Goal: Task Accomplishment & Management: Manage account settings

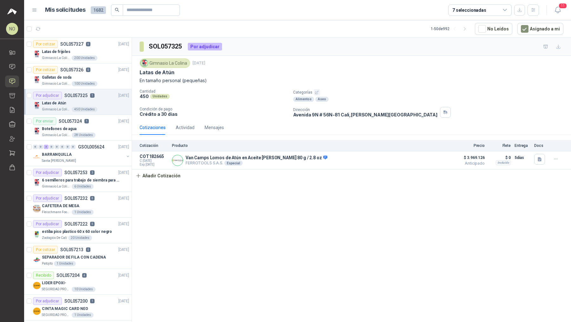
scroll to position [2, 0]
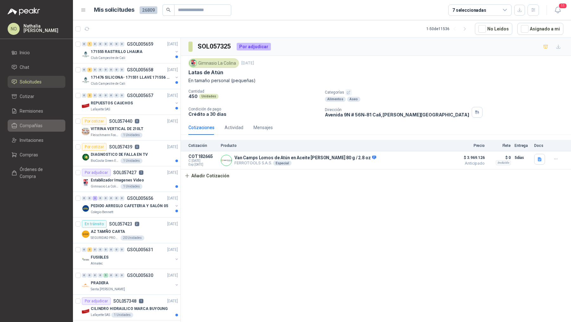
click at [35, 123] on span "Compañías" at bounding box center [31, 125] width 23 height 7
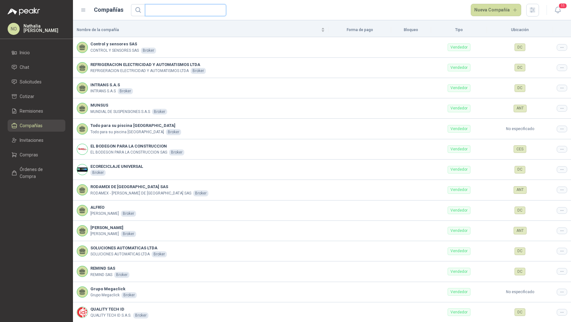
click at [191, 11] on input "text" at bounding box center [183, 9] width 69 height 11
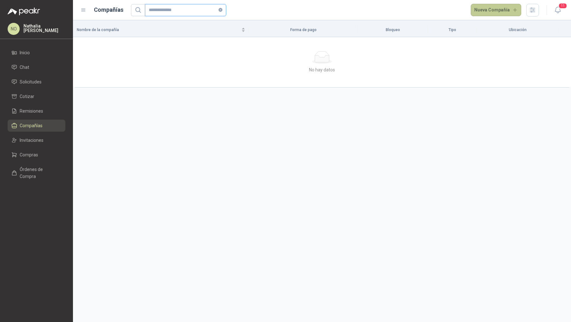
type input "**********"
click at [496, 8] on button "Nueva Compañía" at bounding box center [496, 10] width 51 height 13
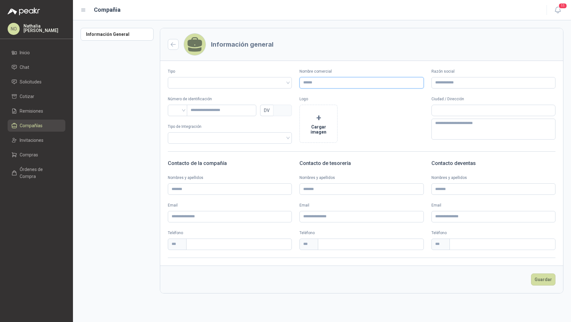
click at [323, 81] on input "Nombre comercial" at bounding box center [362, 82] width 124 height 11
drag, startPoint x: 364, startPoint y: 82, endPoint x: 302, endPoint y: 82, distance: 62.2
click at [302, 82] on input "**********" at bounding box center [362, 82] width 124 height 11
type input "**********"
click at [472, 83] on input "Razón social" at bounding box center [494, 82] width 124 height 11
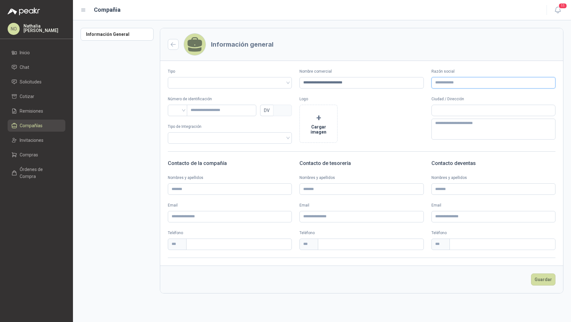
paste input "**********"
type input "**********"
click at [262, 87] on span at bounding box center [230, 82] width 116 height 11
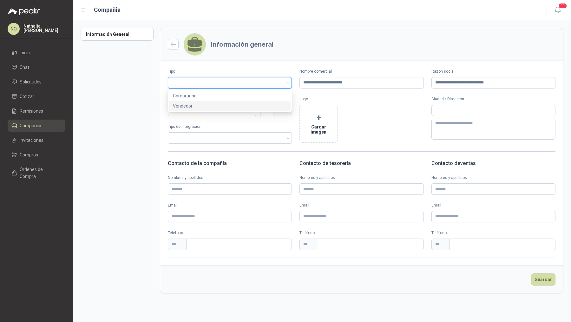
click at [219, 105] on div "Vendedor" at bounding box center [230, 106] width 114 height 7
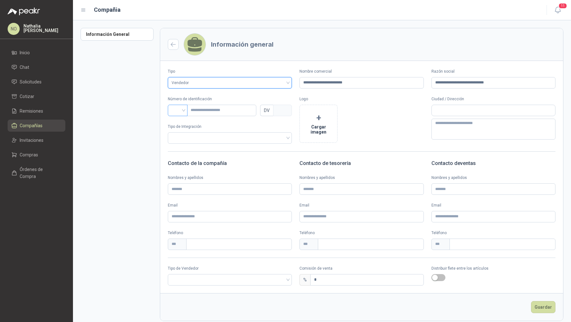
click at [180, 107] on input "search" at bounding box center [178, 110] width 12 height 10
click at [179, 140] on div "NIT" at bounding box center [178, 143] width 10 height 7
click at [220, 111] on input "text" at bounding box center [222, 110] width 70 height 11
type input "*"
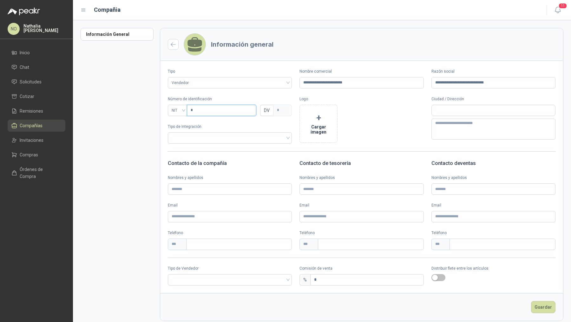
type input "**"
type input "*"
type input "***"
type input "*"
type input "****"
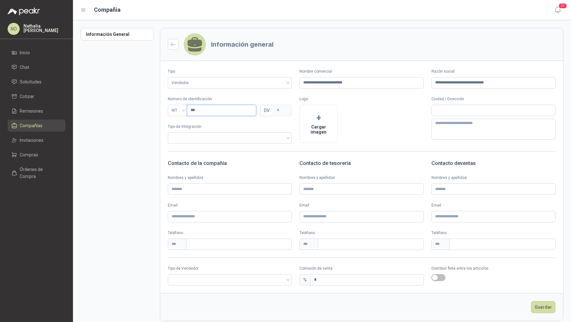
type input "*"
type input "******"
type input "*"
type input "*******"
type input "*"
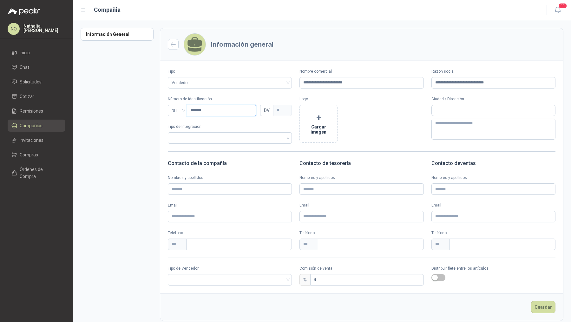
type input "********"
type input "*"
type input "*********"
type input "*"
type input "*********"
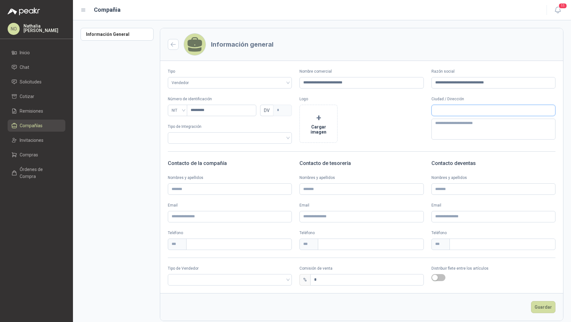
click at [460, 113] on input "text" at bounding box center [493, 110] width 123 height 11
type input "**********"
click at [466, 123] on span "[GEOGRAPHIC_DATA] / [GEOGRAPHIC_DATA]" at bounding box center [463, 124] width 59 height 5
click at [341, 279] on input "*" at bounding box center [367, 280] width 113 height 11
type input "*"
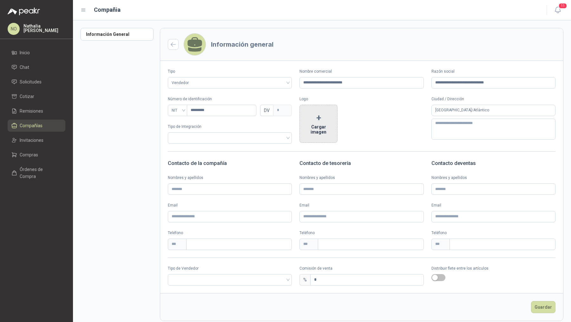
click at [316, 123] on button "+ Cargar imagen" at bounding box center [319, 124] width 38 height 38
click at [231, 277] on input "search" at bounding box center [230, 280] width 116 height 10
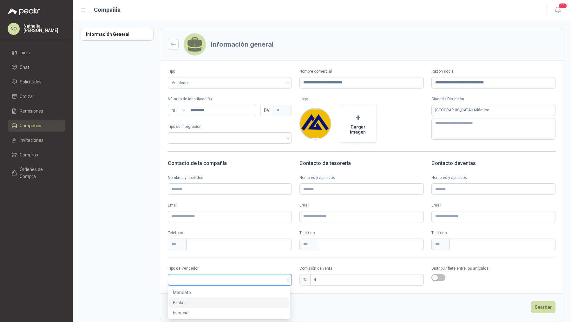
click at [226, 301] on div "Broker" at bounding box center [229, 302] width 112 height 7
click at [541, 308] on button "Guardar" at bounding box center [543, 307] width 24 height 12
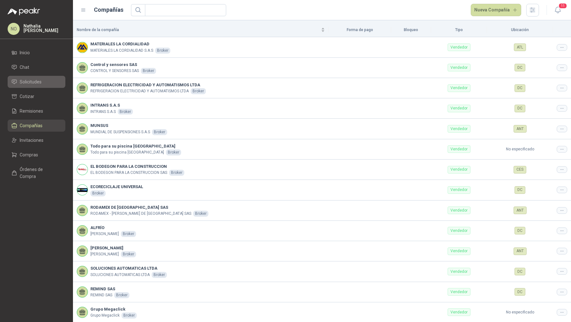
click at [44, 80] on li "Solicitudes" at bounding box center [36, 81] width 50 height 7
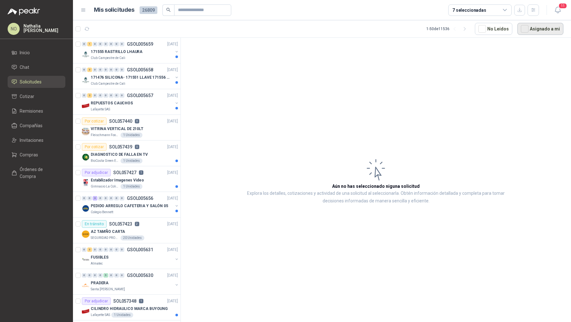
click at [542, 26] on button "Asignado a mi" at bounding box center [541, 29] width 46 height 12
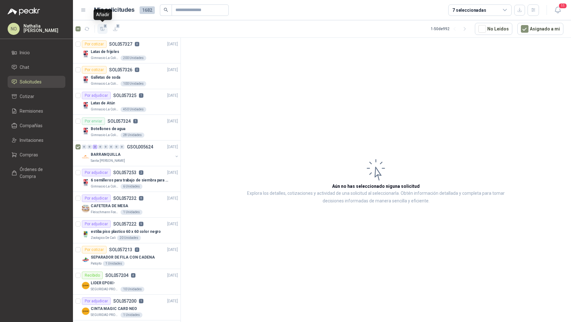
click at [101, 29] on icon "button" at bounding box center [102, 28] width 4 height 3
click at [51, 96] on li "Cotizar 3" at bounding box center [36, 96] width 50 height 7
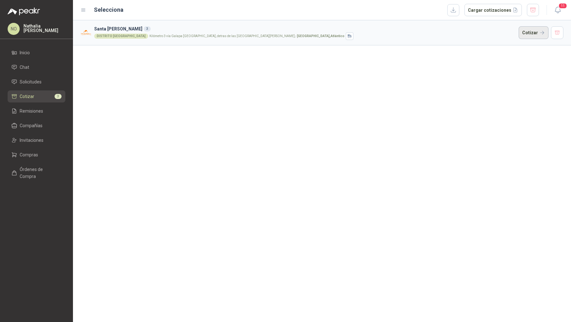
click at [527, 35] on button "Cotizar" at bounding box center [534, 32] width 30 height 13
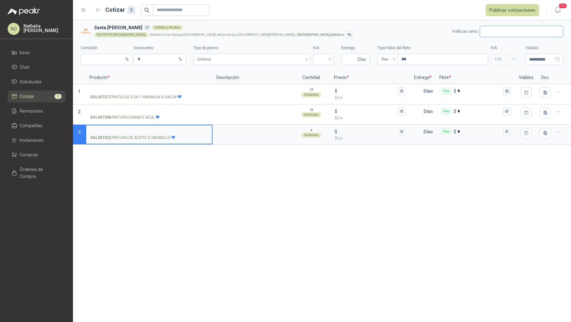
click at [502, 32] on input "text" at bounding box center [521, 31] width 83 height 11
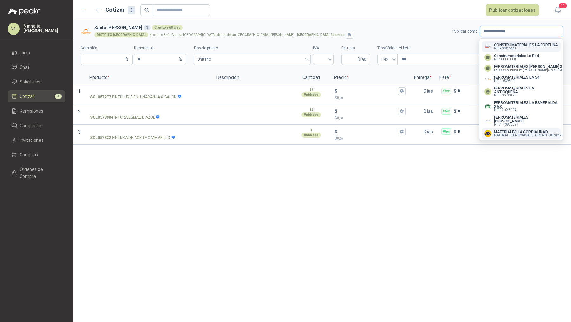
type input "**********"
click at [527, 131] on p "MATERIALES LA CORDIALIDAD" at bounding box center [532, 132] width 77 height 4
type input "*"
type input "**********"
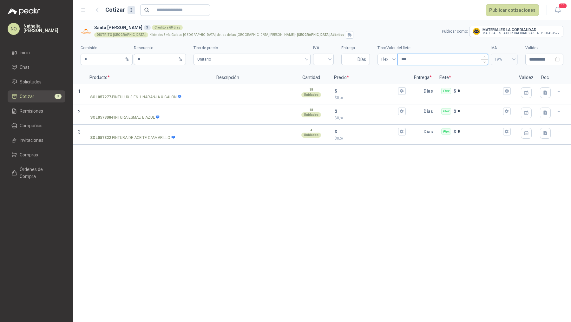
click at [413, 59] on input "***" at bounding box center [443, 59] width 90 height 11
type input "*"
type input "***"
type input "****"
type input "*****"
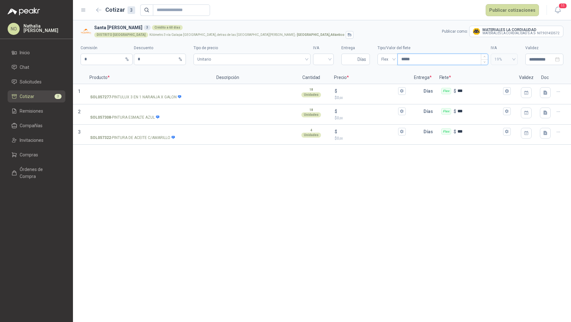
type input "*******"
type input "********"
click at [354, 59] on input "Entrega" at bounding box center [350, 59] width 11 height 11
type input "*"
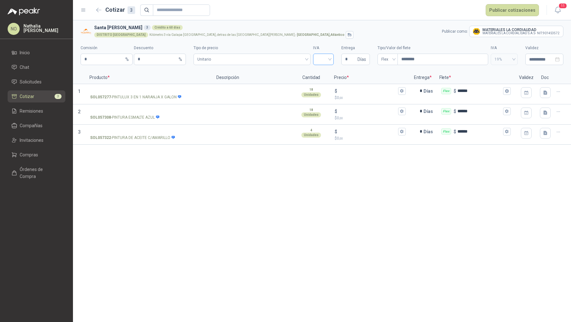
click at [323, 58] on input "search" at bounding box center [323, 59] width 13 height 10
click at [323, 72] on div "19%" at bounding box center [323, 72] width 10 height 7
click at [535, 61] on input "**********" at bounding box center [541, 59] width 25 height 7
type input "**********"
click at [541, 96] on div "3" at bounding box center [541, 99] width 8 height 8
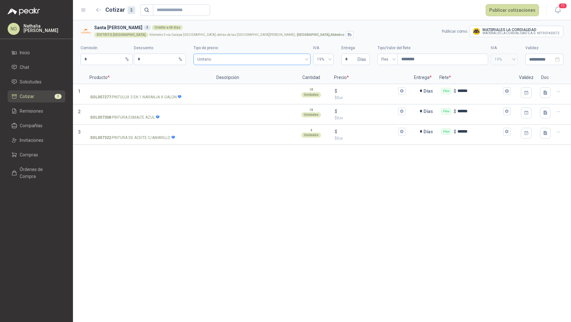
click at [274, 55] on span "Unitario" at bounding box center [252, 60] width 110 height 10
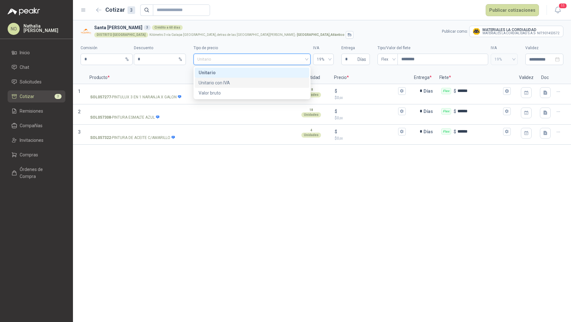
click at [241, 80] on div "Unitario con IVA" at bounding box center [252, 82] width 107 height 7
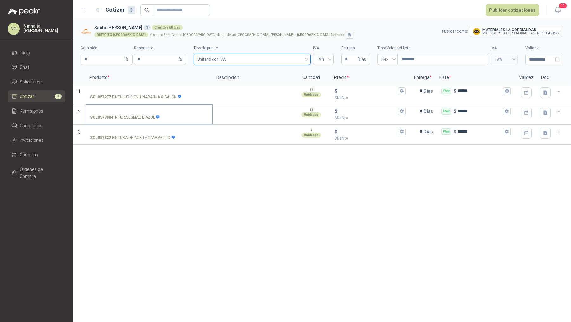
click at [141, 111] on input "SOL057308 - PINTURA ESMALTE AZUL" at bounding box center [149, 111] width 118 height 5
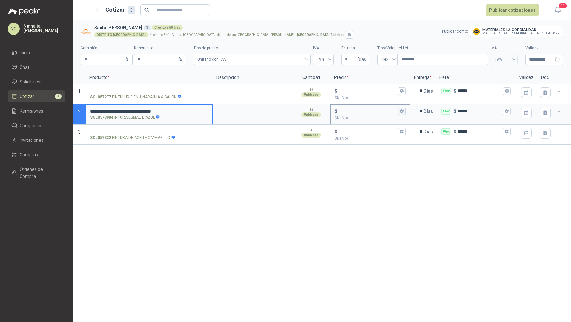
click at [402, 109] on icon "button" at bounding box center [402, 111] width 4 height 4
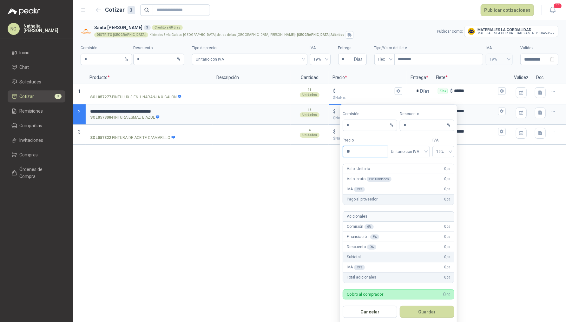
type input "*"
type input "*********"
click at [433, 309] on button "Guardar" at bounding box center [427, 312] width 55 height 12
type input "*******"
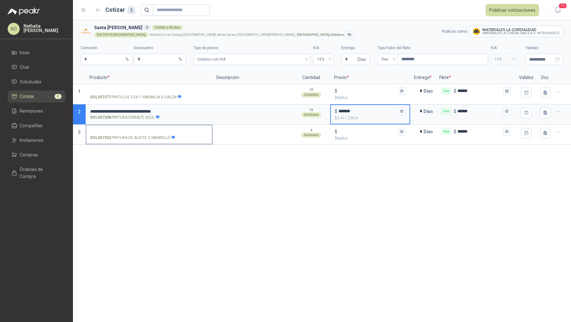
click at [150, 130] on input "SOL057322 - PINTURA DE ACEITE C/AMARILLO" at bounding box center [149, 132] width 118 height 5
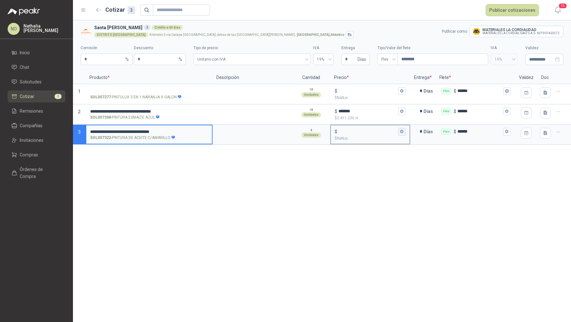
click at [401, 132] on icon "button" at bounding box center [401, 132] width 3 height 4
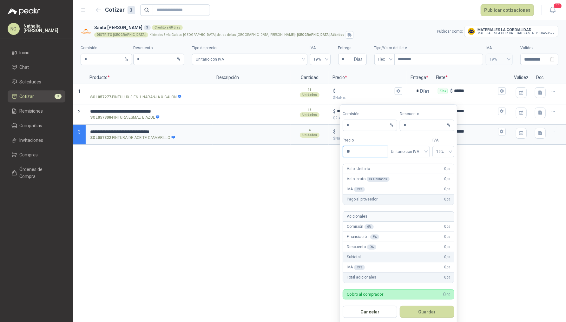
type input "*"
type input "********"
click at [432, 312] on button "Guardar" at bounding box center [427, 312] width 55 height 12
type input "******"
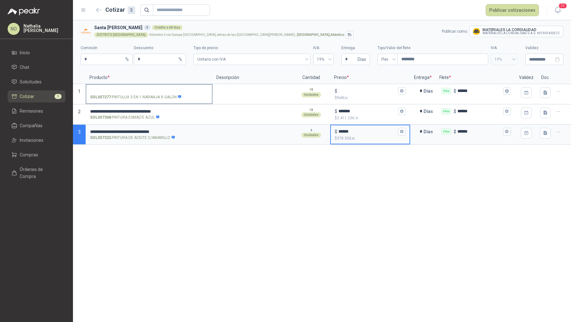
click at [125, 93] on input "SOL057277 - PINTULUX 3 EN 1 NARANJA X GALON" at bounding box center [149, 91] width 118 height 5
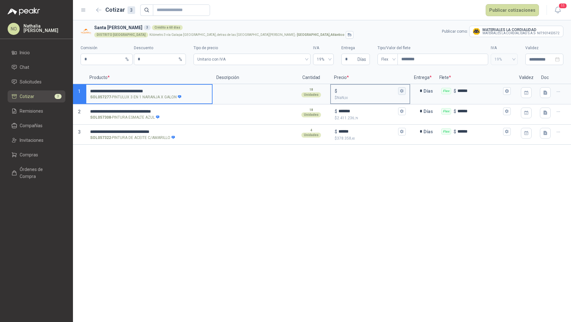
click at [403, 92] on icon "button" at bounding box center [402, 91] width 4 height 4
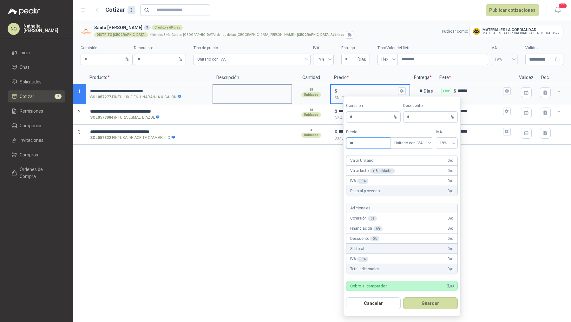
type input "*"
type input "*********"
click at [434, 304] on button "Guardar" at bounding box center [430, 303] width 55 height 12
type input "*******"
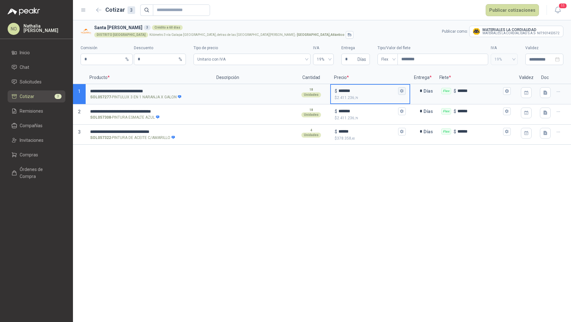
click at [401, 91] on icon "button" at bounding box center [401, 91] width 3 height 4
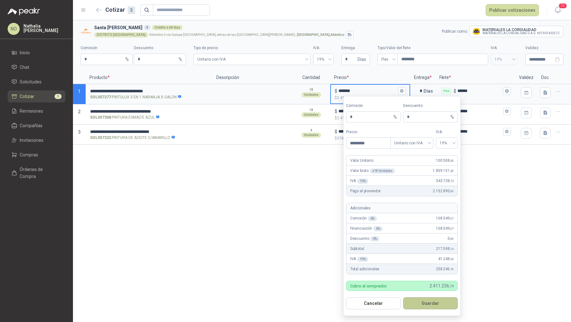
click at [444, 300] on button "Guardar" at bounding box center [430, 303] width 55 height 12
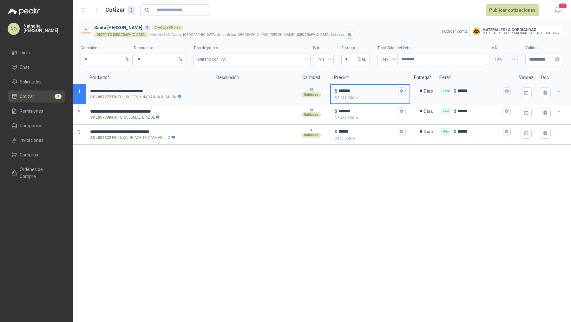
click at [537, 54] on div "**********" at bounding box center [545, 59] width 38 height 11
click at [485, 74] on span "button" at bounding box center [485, 72] width 3 height 3
type input "**********"
click at [506, 145] on div "30" at bounding box center [507, 145] width 8 height 8
type input "**********"
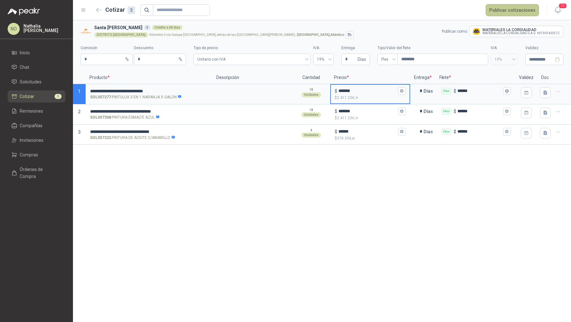
click at [514, 12] on button "Publicar cotizaciones" at bounding box center [512, 10] width 53 height 12
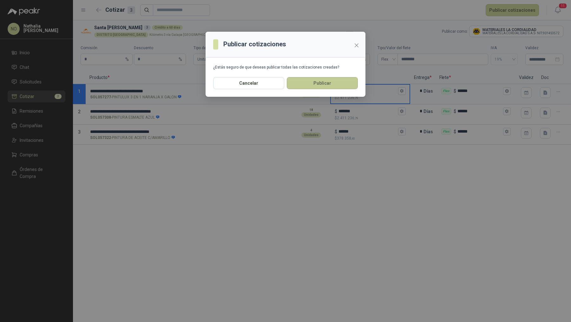
click at [331, 83] on button "Publicar" at bounding box center [322, 83] width 71 height 12
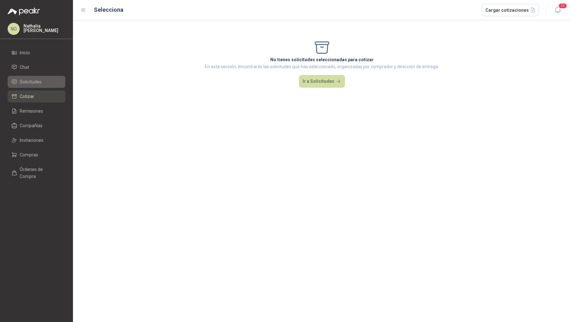
click at [38, 84] on span "Solicitudes" at bounding box center [31, 81] width 22 height 7
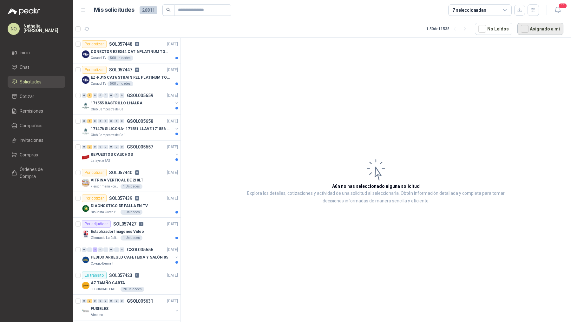
click at [546, 31] on button "Asignado a mi" at bounding box center [541, 29] width 46 height 12
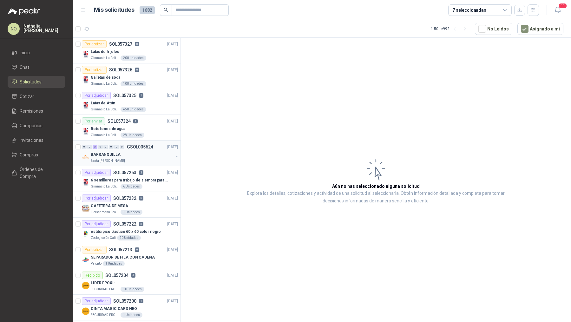
click at [139, 157] on div "BARRANQUILLA" at bounding box center [132, 155] width 82 height 8
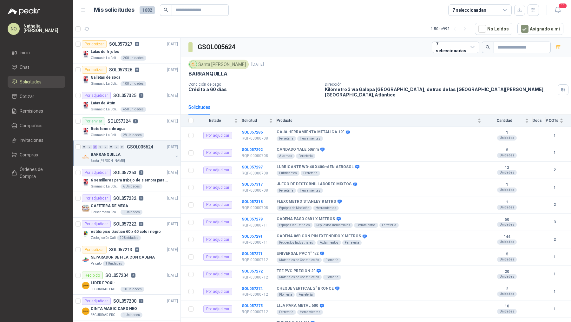
click at [139, 157] on div "BARRANQUILLA" at bounding box center [132, 155] width 82 height 8
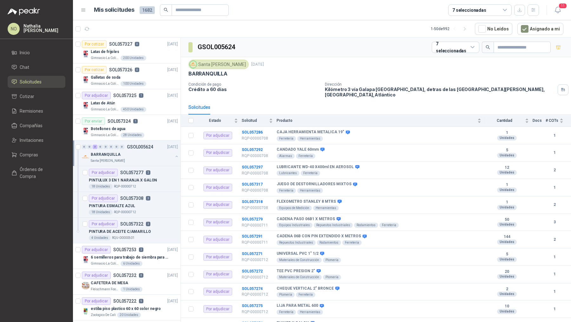
scroll to position [2, 0]
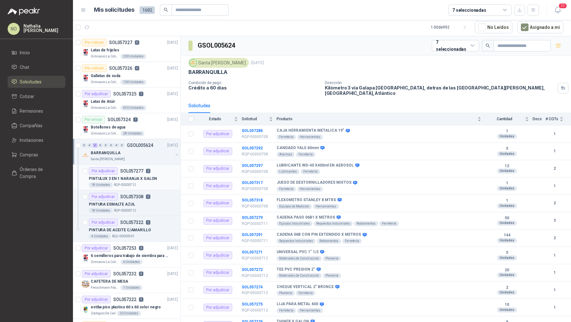
click at [130, 183] on p "RQP-00000712" at bounding box center [125, 185] width 22 height 5
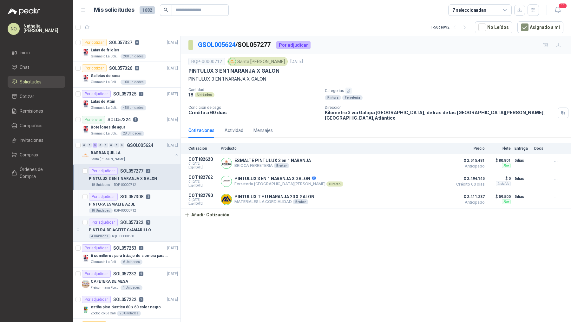
click at [136, 209] on div "18 Unidades RQP-00000712" at bounding box center [133, 210] width 89 height 5
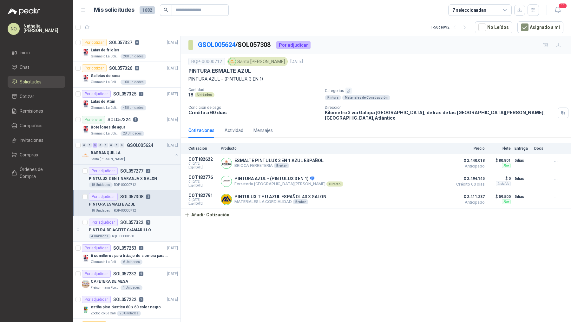
click at [136, 230] on p "PINTURA DE ACEITE C/AMARILLO" at bounding box center [120, 230] width 62 height 6
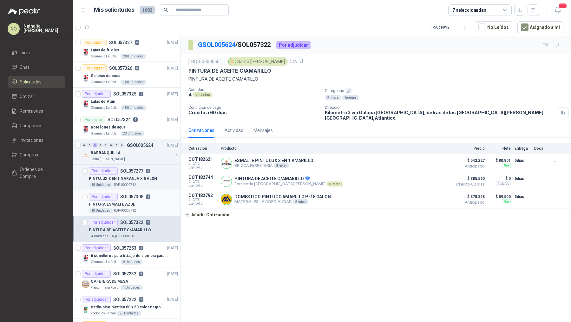
click at [136, 201] on div "PINTURA ESMALTE AZUL" at bounding box center [133, 205] width 89 height 8
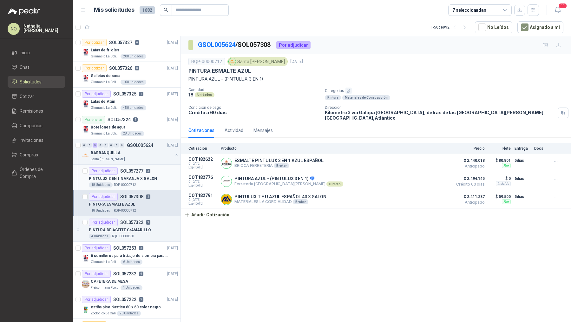
click at [140, 187] on article "Por adjudicar SOL057277 3 PINTULUX 3 EN 1 NARANJA X GALON 18 Unidades RQP-00000…" at bounding box center [127, 178] width 108 height 26
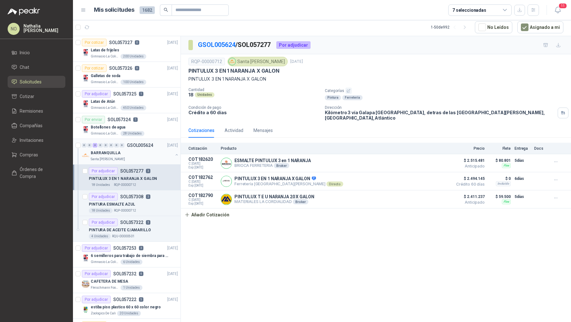
click at [144, 162] on div "0 0 3 0 0 0 0 0 GSOL005624 [DATE] BARRANQUILLA Santa [PERSON_NAME]" at bounding box center [127, 152] width 108 height 26
click at [144, 151] on div "BARRANQUILLA" at bounding box center [132, 153] width 82 height 8
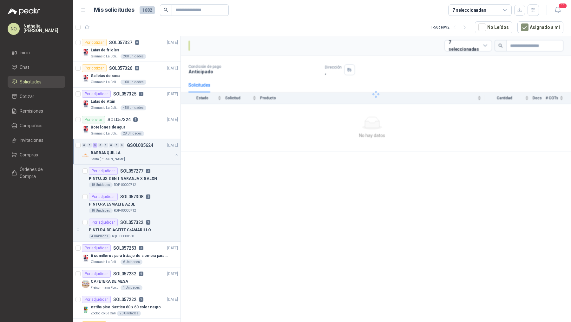
click at [144, 151] on div "BARRANQUILLA" at bounding box center [132, 153] width 82 height 8
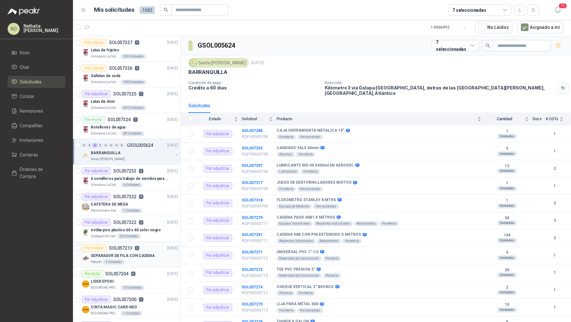
click at [144, 253] on p "SEPARADOR DE FILA CON CADENA" at bounding box center [123, 256] width 64 height 6
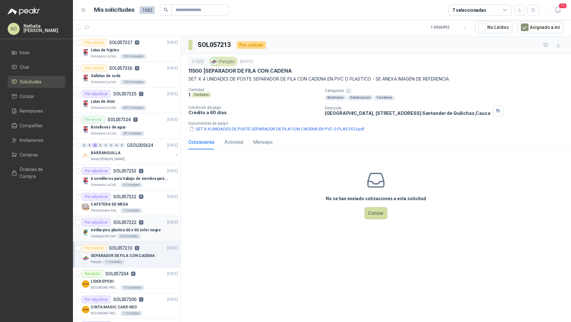
click at [152, 228] on p "estiba piso plastico 60 x 60 color negro" at bounding box center [126, 230] width 70 height 6
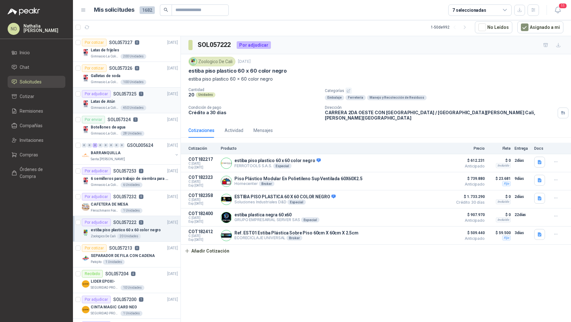
click at [128, 98] on div "Latas de Atún" at bounding box center [134, 102] width 87 height 8
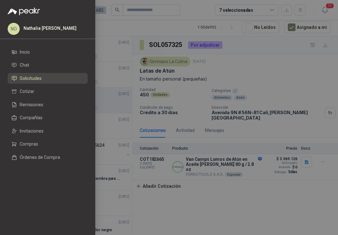
click at [206, 117] on div at bounding box center [169, 117] width 338 height 235
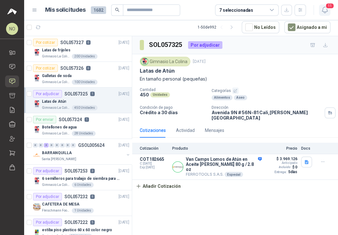
click at [325, 9] on icon "button" at bounding box center [325, 10] width 8 height 8
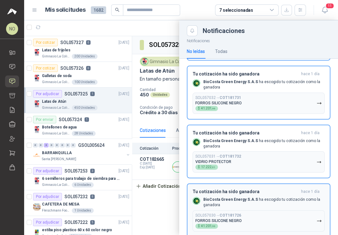
scroll to position [470, 0]
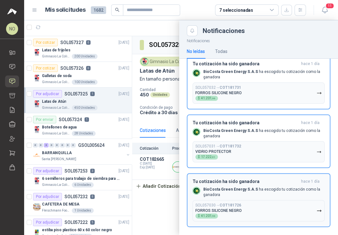
click at [236, 200] on button "SOL057030 → COT181726 FORROS SILICONE NEGRO $ 41.201 ,99" at bounding box center [258, 210] width 132 height 21
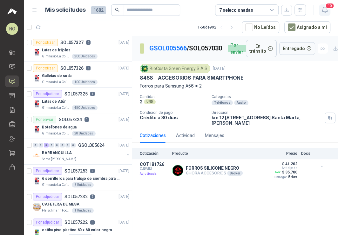
click at [327, 12] on icon "button" at bounding box center [325, 10] width 8 height 8
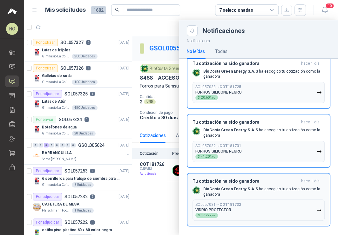
click at [238, 187] on b "BioCosta Green Energy S.A.S" at bounding box center [230, 189] width 55 height 4
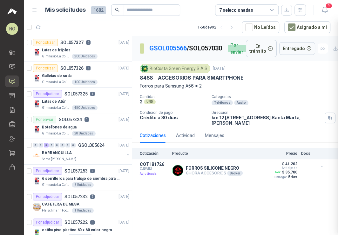
scroll to position [353, 0]
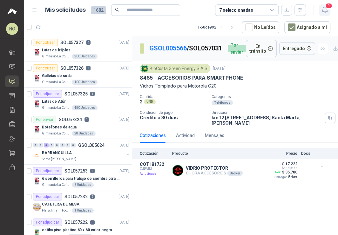
click at [323, 12] on icon "button" at bounding box center [324, 10] width 5 height 6
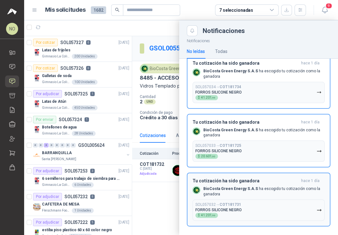
click at [215, 182] on div "Tu cotización ha sido ganadora [DATE] BioCosta [PERSON_NAME] Energy S.A.S ha es…" at bounding box center [258, 199] width 132 height 43
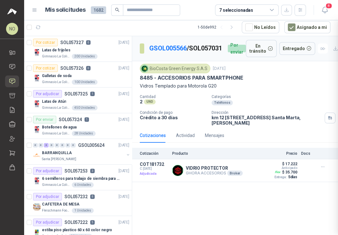
scroll to position [294, 0]
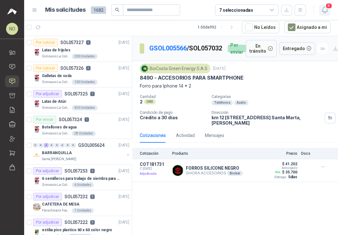
click at [326, 9] on icon "button" at bounding box center [325, 10] width 8 height 8
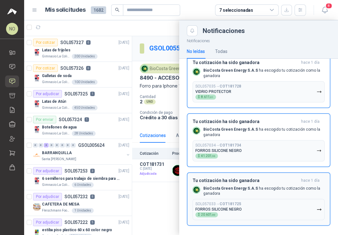
click at [250, 180] on h3 "Tu cotización ha sido ganadora" at bounding box center [245, 180] width 106 height 5
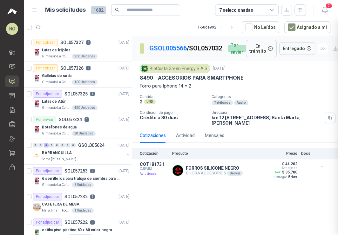
scroll to position [236, 0]
click at [322, 10] on icon "button" at bounding box center [325, 10] width 8 height 8
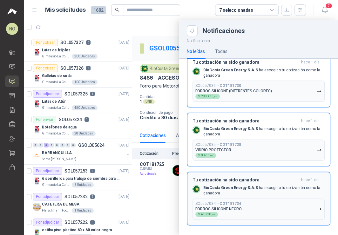
click at [248, 200] on button "SOL057034 → COT181734 FORROS SILICONE NEGRO $ 41.201 ,99" at bounding box center [258, 209] width 132 height 21
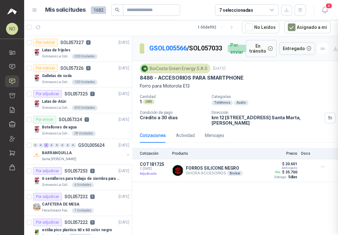
scroll to position [177, 0]
click at [323, 13] on icon "button" at bounding box center [325, 10] width 8 height 8
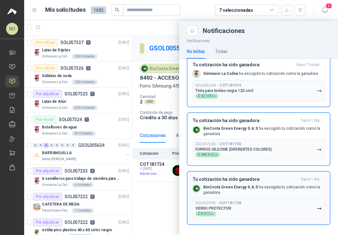
click at [234, 194] on div "Tu cotización ha sido ganadora [DATE] BioCosta [PERSON_NAME] Energy S.A.S ha es…" at bounding box center [258, 198] width 132 height 43
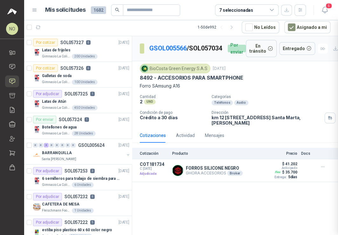
scroll to position [119, 0]
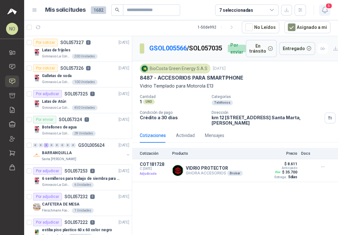
click at [322, 12] on icon "button" at bounding box center [325, 10] width 8 height 8
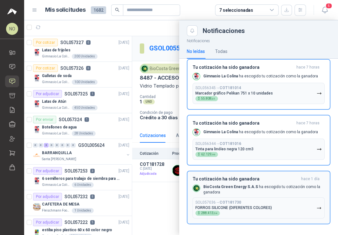
click at [240, 190] on p "BioCosta [PERSON_NAME] Energy S.A.S ha escogido tu cotización como la ganadora" at bounding box center [263, 189] width 121 height 11
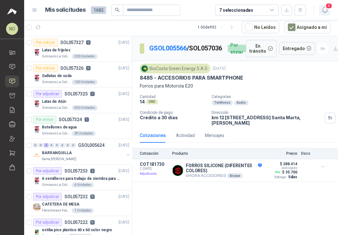
click at [322, 12] on icon "button" at bounding box center [325, 10] width 8 height 8
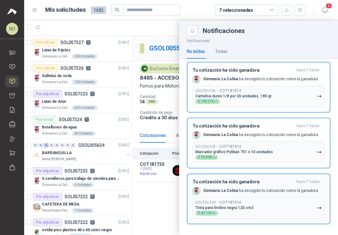
click at [212, 189] on b "Gimnasio La Colina" at bounding box center [220, 191] width 35 height 4
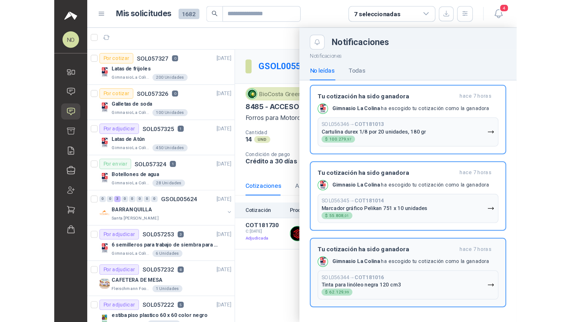
scroll to position [5, 0]
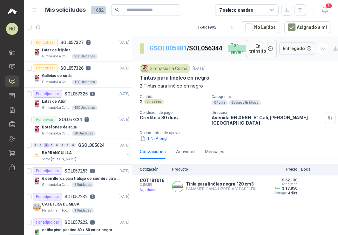
click at [169, 44] on link "GSOL005481" at bounding box center [167, 48] width 37 height 8
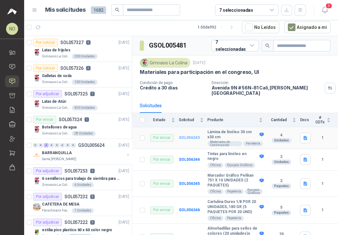
click at [188, 136] on b "SOL056343" at bounding box center [189, 138] width 21 height 4
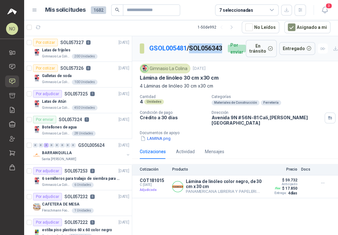
drag, startPoint x: 149, startPoint y: 54, endPoint x: 185, endPoint y: 54, distance: 36.5
click at [186, 54] on section "GSOL005481 / SOL056343" at bounding box center [181, 48] width 83 height 10
copy p "SOL056343"
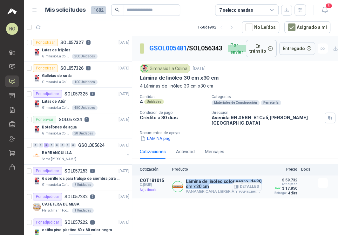
drag, startPoint x: 185, startPoint y: 181, endPoint x: 210, endPoint y: 184, distance: 24.6
click at [210, 184] on div "Lámina de linóleo color negro, de 30 cm x 30 cm PANAMERICANA LIBRERIA Y PAPELER…" at bounding box center [217, 186] width 90 height 17
copy p "Lámina de linóleo color negro, de 30 cm x 30 cm"
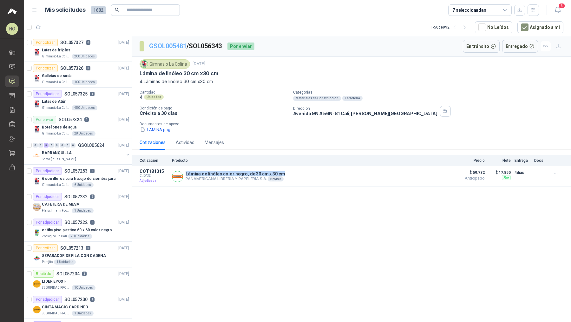
click at [166, 47] on link "GSOL005481" at bounding box center [167, 46] width 37 height 8
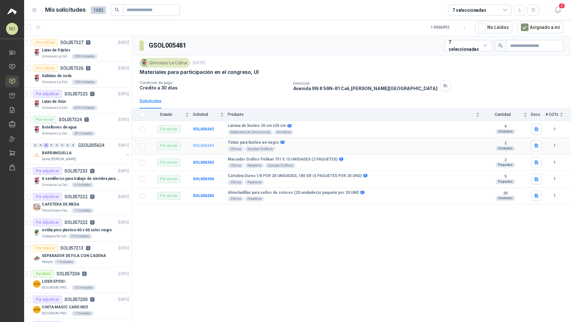
click at [203, 143] on b "SOL056344" at bounding box center [203, 145] width 21 height 4
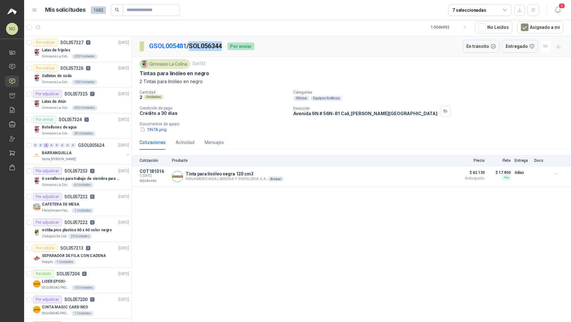
drag, startPoint x: 193, startPoint y: 45, endPoint x: 225, endPoint y: 46, distance: 32.1
click at [223, 46] on p "GSOL005481 / SOL056344" at bounding box center [185, 46] width 73 height 10
copy p "SOL056344"
drag, startPoint x: 184, startPoint y: 172, endPoint x: 258, endPoint y: 172, distance: 74.3
click at [258, 172] on div "Tinta para linóleo negra 120 cm3 PANAMERICANA LIBRERIA Y PAPELERIA S.A. Broker …" at bounding box center [310, 176] width 277 height 15
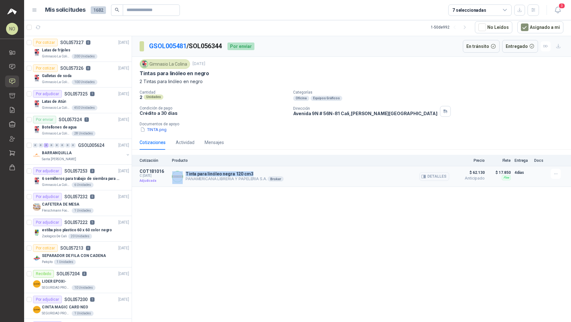
drag, startPoint x: 252, startPoint y: 173, endPoint x: 184, endPoint y: 172, distance: 67.6
click at [184, 172] on div "Tinta para linóleo negra 120 cm3 PANAMERICANA LIBRERIA Y PAPELERIA S.A. Broker …" at bounding box center [310, 176] width 277 height 15
copy div "Tinta para linóleo negra 120 cm3"
click at [176, 44] on link "GSOL005481" at bounding box center [167, 46] width 37 height 8
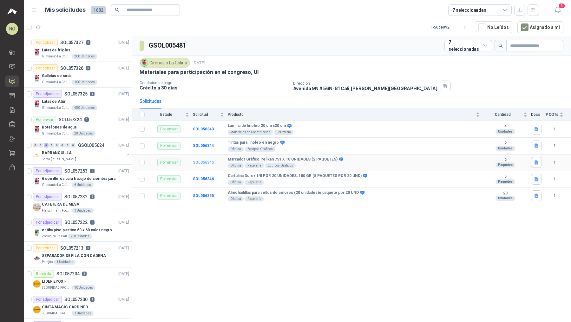
click at [206, 161] on b "SOL056345" at bounding box center [203, 162] width 21 height 4
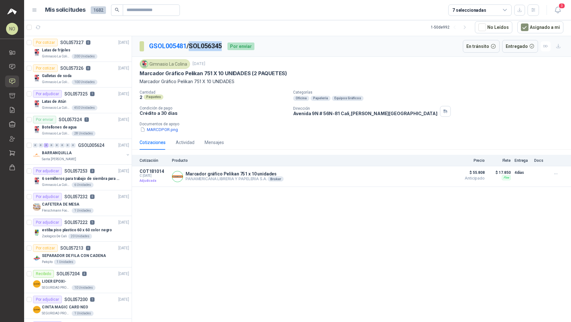
drag, startPoint x: 193, startPoint y: 45, endPoint x: 227, endPoint y: 45, distance: 34.0
click at [227, 45] on div "GSOL005481 / SOL056345 Por enviar" at bounding box center [197, 46] width 115 height 13
copy p "SOL056345"
drag, startPoint x: 186, startPoint y: 172, endPoint x: 271, endPoint y: 172, distance: 85.1
click at [271, 172] on p "Marcador gráfico Pelikan 751 x 10 unidades" at bounding box center [235, 173] width 98 height 5
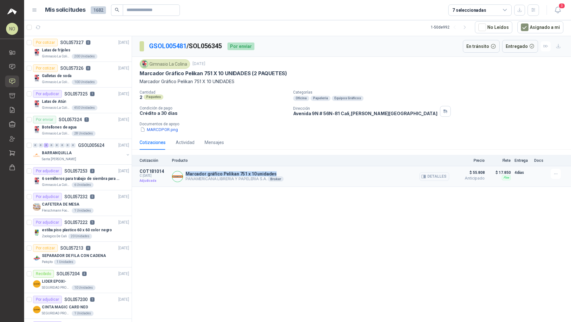
copy p "Marcador gráfico Pelikan 751 x 10 unidades"
click at [159, 130] on button "MARCDPOR.png" at bounding box center [159, 129] width 39 height 7
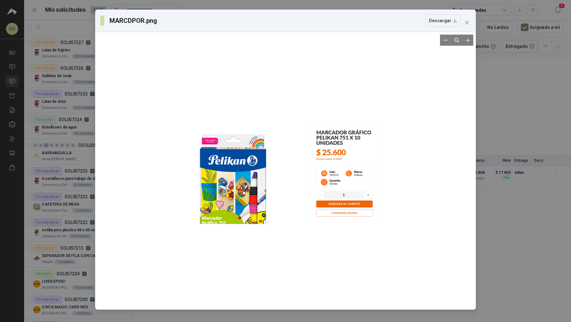
click at [329, 178] on div at bounding box center [285, 171] width 187 height 273
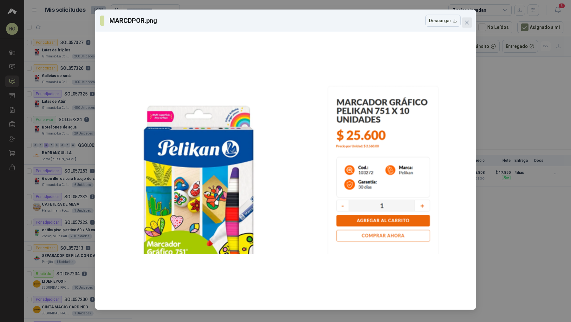
click at [465, 26] on button "Close" at bounding box center [467, 22] width 10 height 10
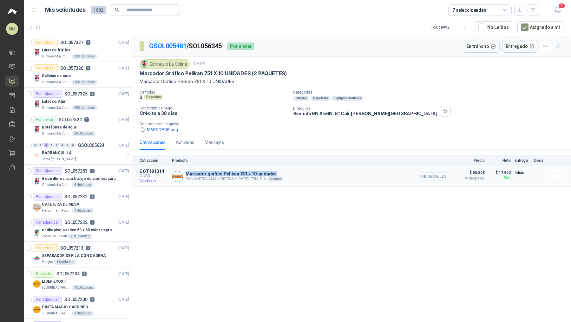
click at [438, 178] on button "Detalles" at bounding box center [435, 176] width 30 height 9
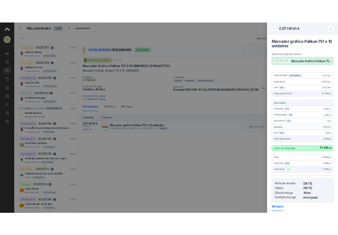
scroll to position [83, 0]
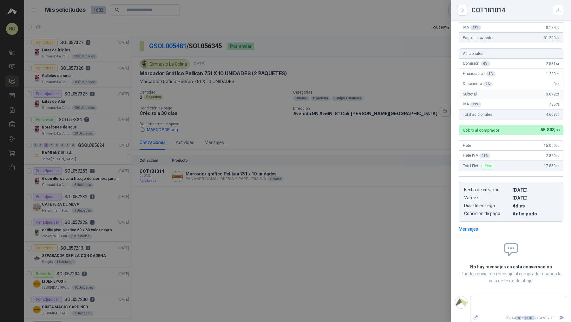
click at [429, 174] on div at bounding box center [285, 161] width 571 height 322
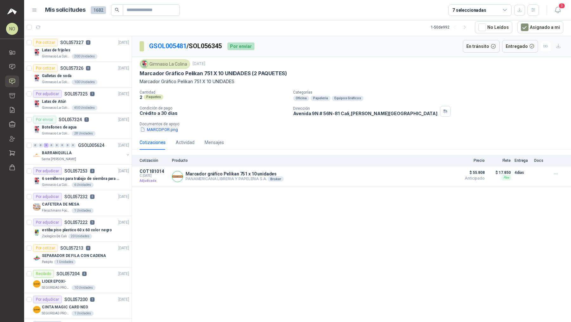
click at [155, 127] on button "MARCDPOR.png" at bounding box center [159, 129] width 39 height 7
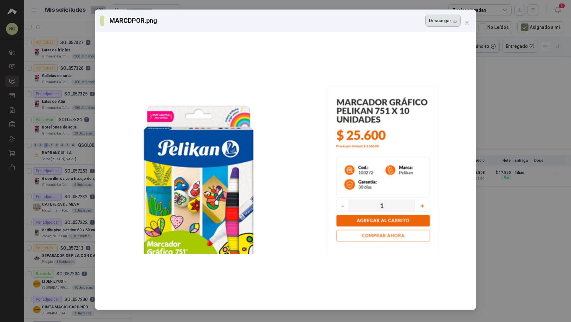
click at [448, 23] on button "Descargar" at bounding box center [443, 21] width 35 height 12
click at [469, 23] on icon "close" at bounding box center [467, 22] width 5 height 5
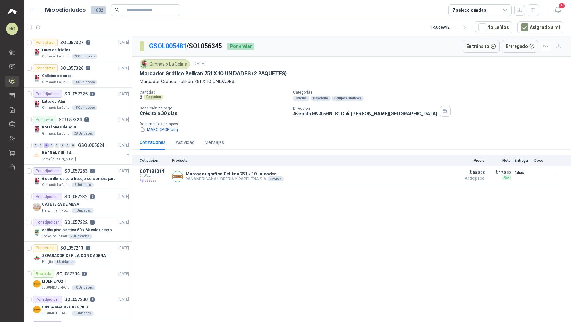
drag, startPoint x: 138, startPoint y: 80, endPoint x: 247, endPoint y: 80, distance: 108.2
click at [247, 80] on div "Gimnasio La Colina [DATE] Marcador Gráfico Pelikan 751 X 10 UNIDADES (2 PAQUETE…" at bounding box center [351, 96] width 439 height 79
copy p "Marcador Gráfico Pelikan 751 X 10 UNIDADES"
click at [175, 47] on link "GSOL005481" at bounding box center [167, 46] width 37 height 8
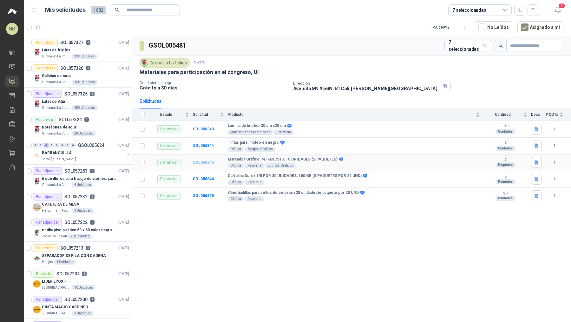
click at [200, 160] on b "SOL056345" at bounding box center [203, 162] width 21 height 4
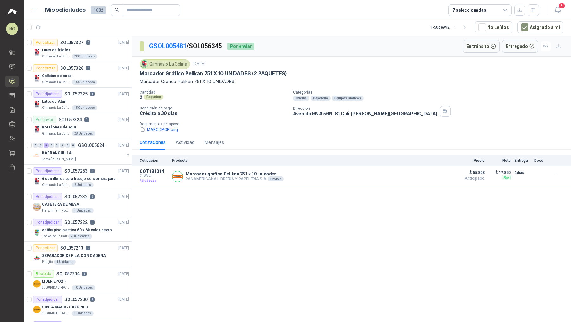
drag, startPoint x: 191, startPoint y: 46, endPoint x: 225, endPoint y: 48, distance: 34.0
click at [223, 48] on p "GSOL005481 / SOL056345" at bounding box center [185, 46] width 73 height 10
copy p "SOL056345"
click at [165, 46] on link "GSOL005481" at bounding box center [167, 46] width 37 height 8
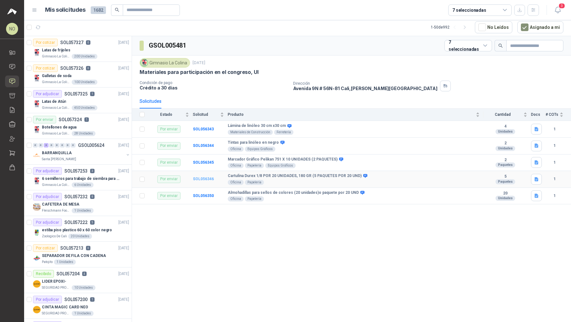
click at [206, 177] on b "SOL056346" at bounding box center [203, 179] width 21 height 4
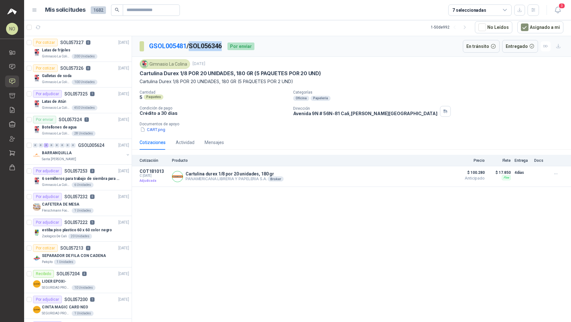
drag, startPoint x: 192, startPoint y: 44, endPoint x: 225, endPoint y: 44, distance: 32.7
click at [223, 45] on p "GSOL005481 / SOL056346" at bounding box center [185, 46] width 73 height 10
copy p "SOL056346"
drag, startPoint x: 186, startPoint y: 172, endPoint x: 272, endPoint y: 172, distance: 86.0
click at [273, 172] on p "Cartulina durex 1/8 por 20 unidades, 180 gr" at bounding box center [235, 173] width 98 height 5
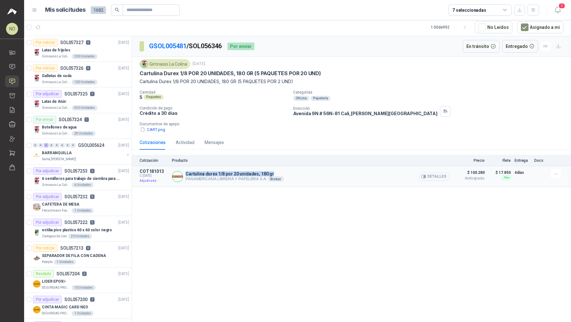
copy p "Cartulina durex 1/8 por 20 unidades, 180 gr"
click at [177, 45] on link "GSOL005481" at bounding box center [167, 46] width 37 height 8
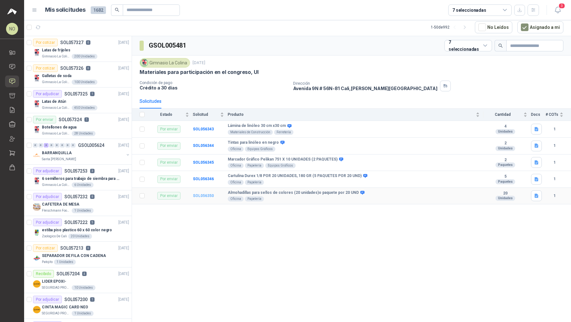
click at [204, 194] on b "SOL056350" at bounding box center [203, 196] width 21 height 4
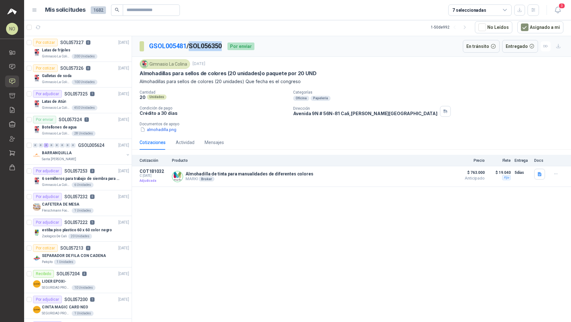
drag, startPoint x: 193, startPoint y: 46, endPoint x: 225, endPoint y: 47, distance: 31.8
click at [223, 47] on p "GSOL005481 / SOL056350" at bounding box center [185, 46] width 73 height 10
click at [156, 44] on link "GSOL005481" at bounding box center [167, 46] width 37 height 8
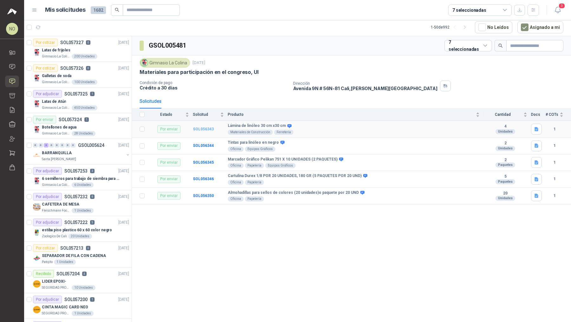
click at [206, 129] on b "SOL056343" at bounding box center [203, 129] width 21 height 4
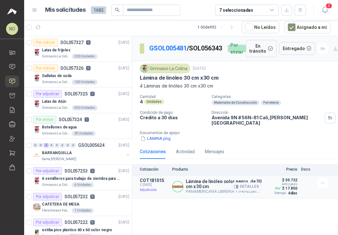
click at [178, 176] on article "COT181015 C: [DATE] Adjudicada Lámina de linóleo color negro, de 30 cm x 30 cm …" at bounding box center [235, 187] width 206 height 23
click at [247, 183] on button "Detalles" at bounding box center [247, 187] width 30 height 9
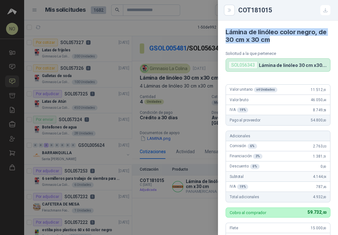
drag, startPoint x: 226, startPoint y: 29, endPoint x: 282, endPoint y: 41, distance: 56.8
click at [282, 41] on h4 "Lámina de linóleo color negro, de 30 cm x 30 cm" at bounding box center [277, 35] width 105 height 15
click at [182, 129] on div at bounding box center [169, 117] width 338 height 235
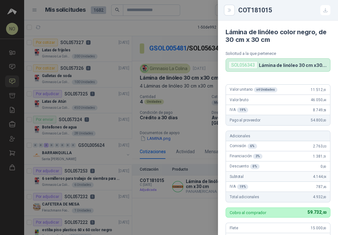
scroll to position [172, 0]
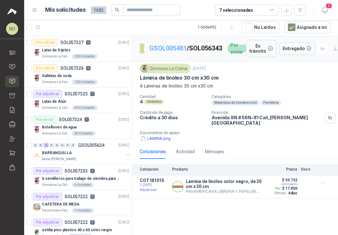
click at [176, 44] on link "GSOL005481" at bounding box center [167, 48] width 37 height 8
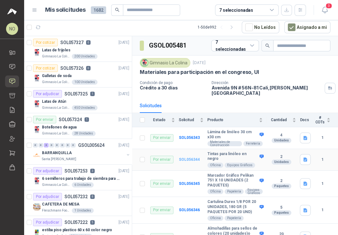
click at [194, 157] on b "SOL056344" at bounding box center [189, 159] width 21 height 4
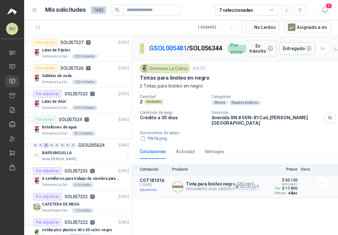
click at [249, 185] on button "Detalles" at bounding box center [247, 187] width 30 height 9
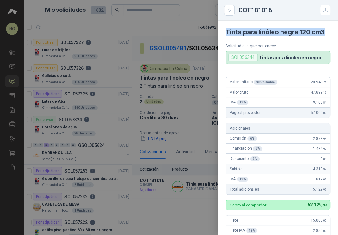
drag, startPoint x: 226, startPoint y: 30, endPoint x: 327, endPoint y: 33, distance: 101.0
click at [327, 33] on article "Tinta para linóleo negra 120 cm3 Solicitud a la que pertenece SOL056344 Tintas …" at bounding box center [278, 42] width 120 height 43
click at [197, 148] on div at bounding box center [169, 117] width 338 height 235
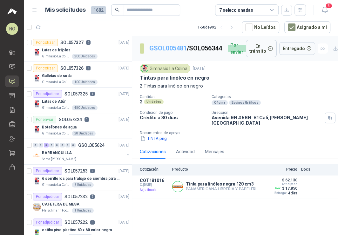
click at [176, 45] on link "GSOL005481" at bounding box center [167, 48] width 37 height 8
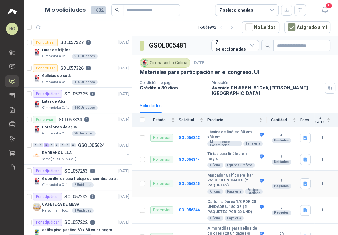
scroll to position [9, 0]
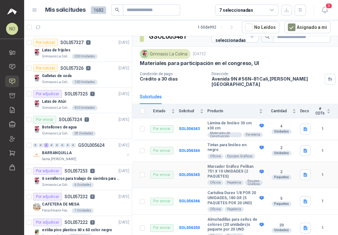
click at [187, 166] on td "SOL056345" at bounding box center [193, 175] width 29 height 27
click at [187, 173] on b "SOL056345" at bounding box center [189, 175] width 21 height 4
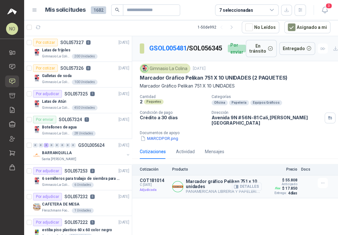
click at [255, 183] on button "Detalles" at bounding box center [247, 187] width 30 height 9
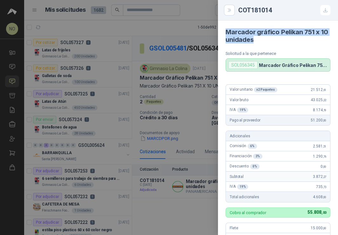
drag, startPoint x: 225, startPoint y: 31, endPoint x: 268, endPoint y: 38, distance: 43.4
click at [268, 38] on h4 "Marcador gráfico Pelikan 751 x 10 unidades" at bounding box center [277, 35] width 105 height 15
click at [185, 113] on div at bounding box center [169, 117] width 338 height 235
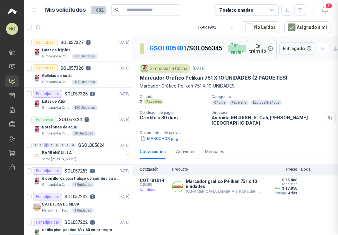
scroll to position [172, 0]
click at [162, 45] on link "GSOL005481" at bounding box center [167, 48] width 37 height 8
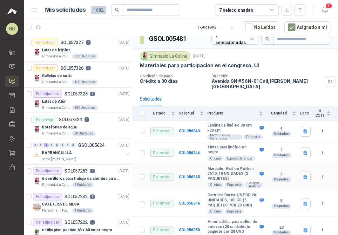
scroll to position [9, 0]
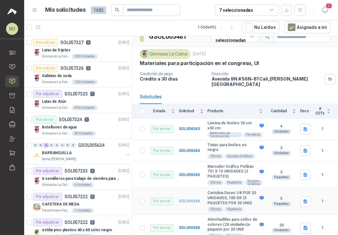
click at [190, 199] on b "SOL056346" at bounding box center [189, 201] width 21 height 4
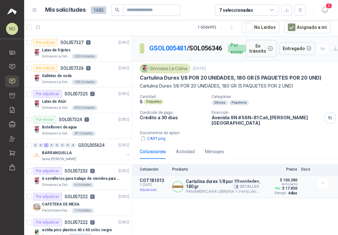
click at [245, 183] on button "Detalles" at bounding box center [247, 187] width 30 height 9
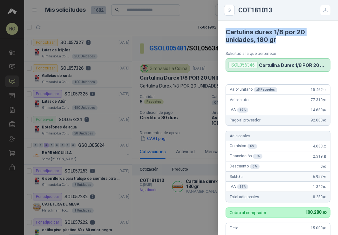
drag, startPoint x: 225, startPoint y: 30, endPoint x: 279, endPoint y: 40, distance: 55.3
click at [279, 40] on article "Cartulina durex 1/8 por 20 unidades, 180 gr Solicitud a la que pertenece SOL056…" at bounding box center [278, 46] width 120 height 51
click at [158, 65] on div at bounding box center [169, 117] width 338 height 235
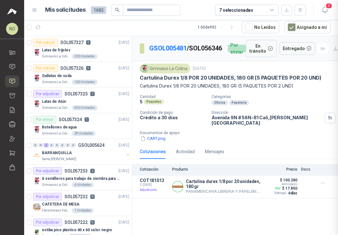
scroll to position [172, 0]
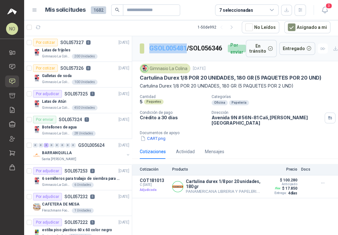
drag, startPoint x: 147, startPoint y: 43, endPoint x: 186, endPoint y: 43, distance: 39.4
click at [186, 43] on section "GSOL005481 / SOL056346" at bounding box center [181, 48] width 83 height 10
click at [167, 45] on link "GSOL005481" at bounding box center [167, 48] width 37 height 8
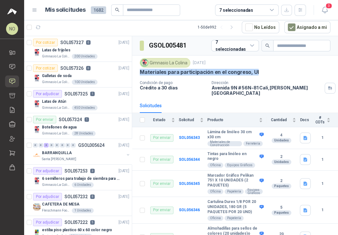
drag, startPoint x: 139, startPoint y: 72, endPoint x: 258, endPoint y: 73, distance: 119.0
click at [259, 73] on div "Materiales para participación en el congreso, UI" at bounding box center [235, 72] width 190 height 7
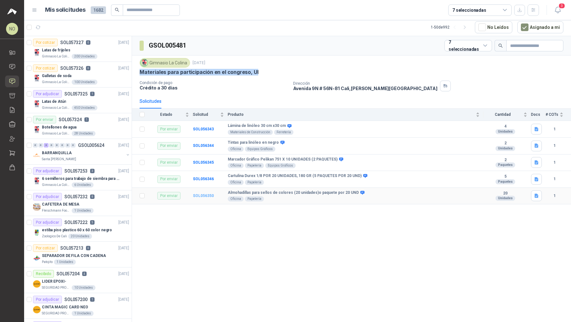
click at [204, 194] on b "SOL056350" at bounding box center [203, 196] width 21 height 4
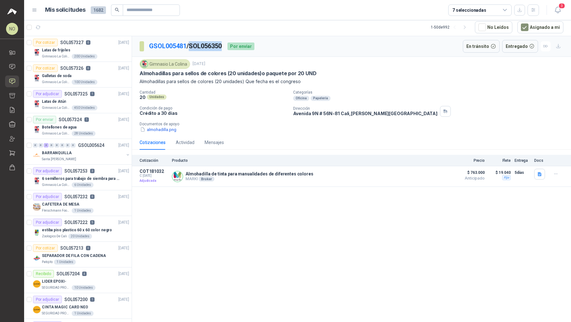
drag, startPoint x: 193, startPoint y: 47, endPoint x: 226, endPoint y: 47, distance: 32.7
click at [223, 47] on p "GSOL005481 / SOL056350" at bounding box center [185, 46] width 73 height 10
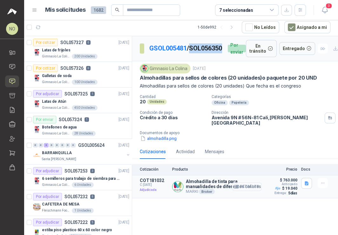
click at [249, 183] on button "Detalles" at bounding box center [247, 187] width 30 height 9
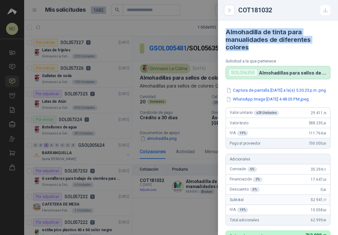
drag, startPoint x: 225, startPoint y: 28, endPoint x: 251, endPoint y: 46, distance: 31.7
click at [251, 47] on article "Almohadilla de tinta para manualidades de diferentes colores Solicitud a la que…" at bounding box center [278, 50] width 120 height 59
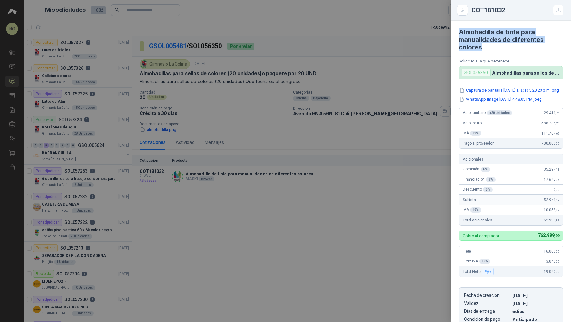
click at [289, 184] on div at bounding box center [285, 161] width 571 height 322
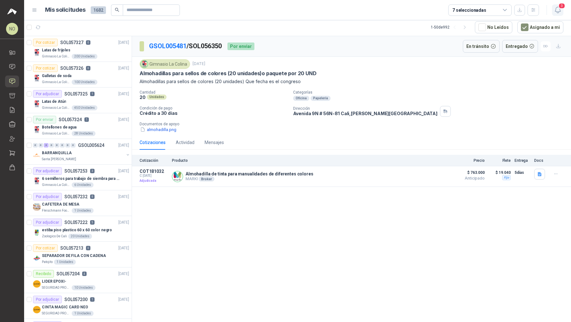
click at [556, 5] on button "3" at bounding box center [557, 9] width 11 height 11
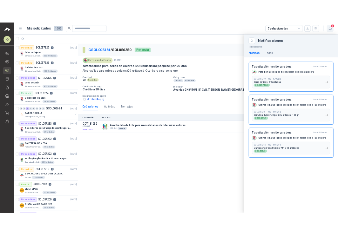
scroll to position [0, 0]
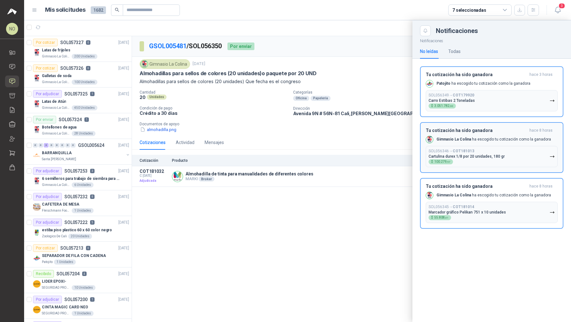
click at [477, 151] on div "SOL056346 → COT181013 Cartulina durex 1/8 por 20 unidades, 180 gr $ 100.279 ,97" at bounding box center [467, 157] width 76 height 16
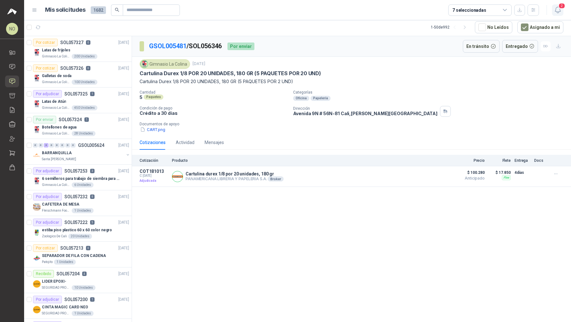
click at [556, 15] on button "2" at bounding box center [557, 9] width 11 height 11
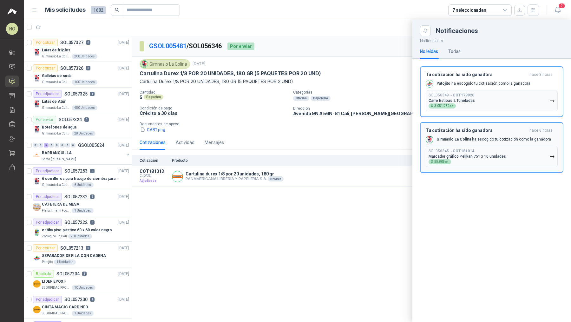
click at [477, 149] on div "SOL056345 → COT181014 Marcador gráfico Pelikan 751 x 10 unidades $ 55.808 ,01" at bounding box center [467, 157] width 77 height 16
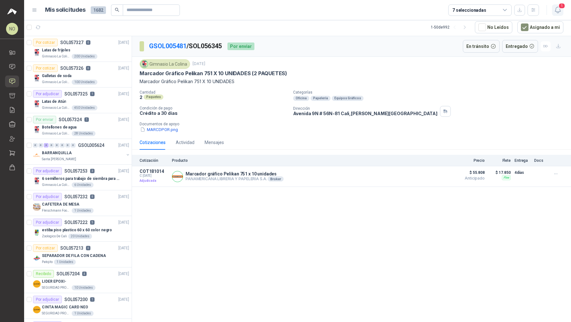
click at [561, 12] on icon "button" at bounding box center [558, 10] width 8 height 8
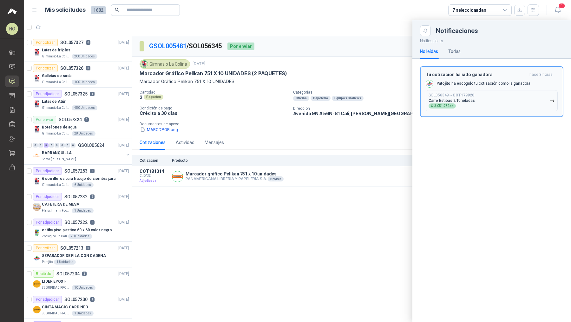
click at [470, 91] on button "SOL056349 → COT179920 Carro Estibas 2 Toneladas $ 3.051.782 ,00" at bounding box center [492, 100] width 132 height 21
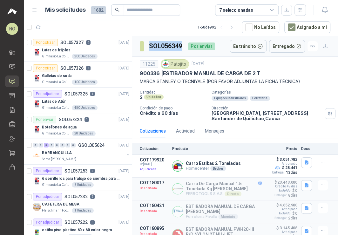
drag, startPoint x: 149, startPoint y: 44, endPoint x: 182, endPoint y: 45, distance: 33.0
click at [182, 45] on h3 "SOL056349" at bounding box center [166, 46] width 34 height 10
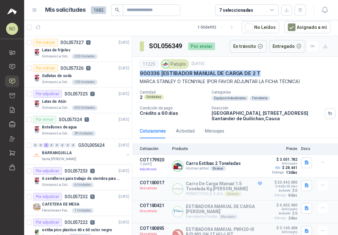
drag, startPoint x: 140, startPoint y: 72, endPoint x: 269, endPoint y: 71, distance: 129.2
click at [269, 71] on div "900336 | ESTIBADOR MANUAL DE CARGA DE 2 T" at bounding box center [235, 73] width 190 height 7
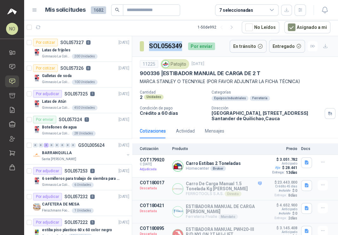
drag, startPoint x: 148, startPoint y: 44, endPoint x: 181, endPoint y: 46, distance: 32.8
click at [181, 46] on section "SOL056349" at bounding box center [161, 46] width 43 height 10
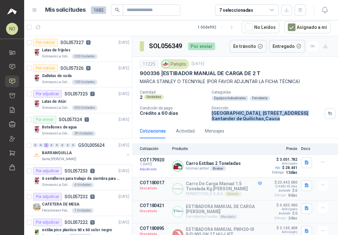
drag, startPoint x: 210, startPoint y: 113, endPoint x: 292, endPoint y: 120, distance: 82.9
click at [292, 121] on div "11225 Patojito [DATE] 900336 | ESTIBADOR MANUAL DE CARGA DE 2 T [PERSON_NAME] O…" at bounding box center [235, 90] width 206 height 67
click at [255, 124] on div "Cotizaciones Actividad Mensajes" at bounding box center [235, 131] width 190 height 15
drag, startPoint x: 215, startPoint y: 118, endPoint x: 280, endPoint y: 119, distance: 65.7
click at [281, 119] on p "[GEOGRAPHIC_DATA], [STREET_ADDRESS]" at bounding box center [266, 115] width 110 height 11
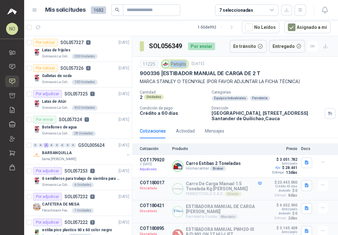
drag, startPoint x: 170, startPoint y: 63, endPoint x: 184, endPoint y: 63, distance: 14.3
click at [184, 63] on div "Patojito" at bounding box center [175, 64] width 28 height 10
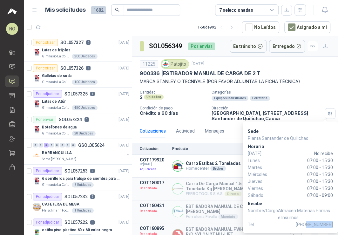
drag, startPoint x: 308, startPoint y: 225, endPoint x: 332, endPoint y: 226, distance: 23.8
click at [332, 226] on span "[PHONE_NUMBER]" at bounding box center [314, 224] width 37 height 7
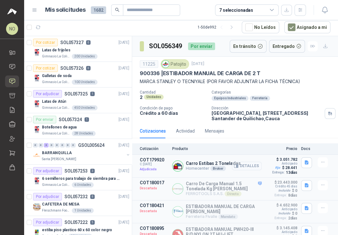
click at [236, 164] on button "Detalles" at bounding box center [247, 166] width 30 height 9
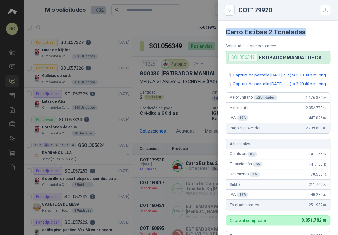
drag, startPoint x: 225, startPoint y: 33, endPoint x: 307, endPoint y: 33, distance: 82.2
click at [307, 33] on article "Carro Estibas 2 Toneladas Solicitud a la que pertenece SOL056349 ESTIBADOR MANU…" at bounding box center [278, 42] width 120 height 43
click at [172, 119] on div at bounding box center [169, 117] width 338 height 235
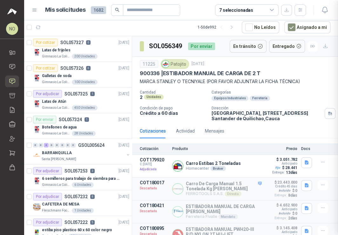
scroll to position [190, 0]
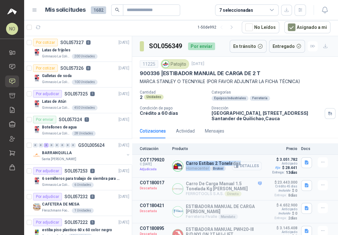
drag, startPoint x: 186, startPoint y: 163, endPoint x: 232, endPoint y: 163, distance: 46.3
click at [232, 163] on div "Carro Estibas 2 Toneladas Homecenter Broker Detalles" at bounding box center [213, 166] width 55 height 10
click at [243, 166] on button "Detalles" at bounding box center [247, 166] width 30 height 9
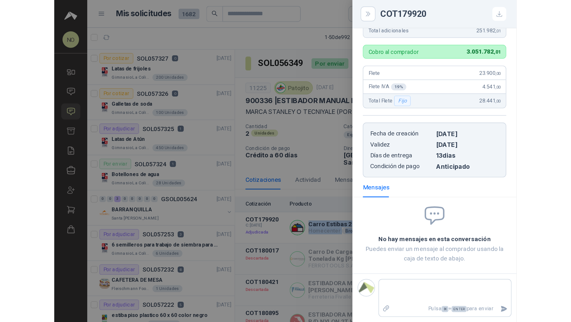
scroll to position [0, 0]
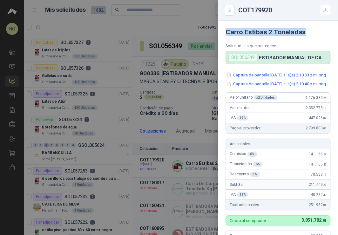
drag, startPoint x: 225, startPoint y: 32, endPoint x: 305, endPoint y: 33, distance: 80.0
click at [305, 33] on h4 "Carro Estibas 2 Toneladas" at bounding box center [277, 32] width 105 height 8
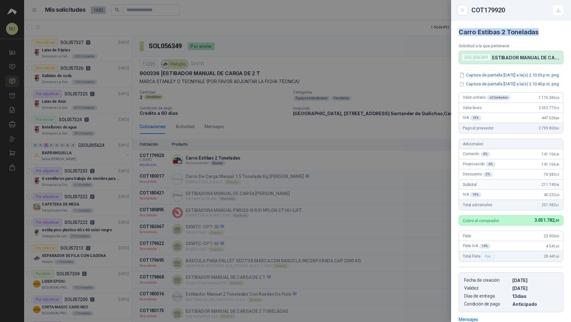
click at [308, 115] on div at bounding box center [285, 161] width 571 height 322
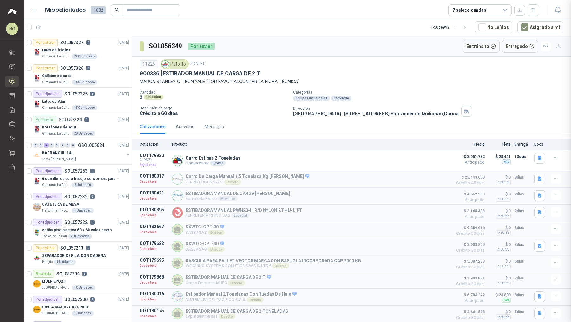
scroll to position [103, 0]
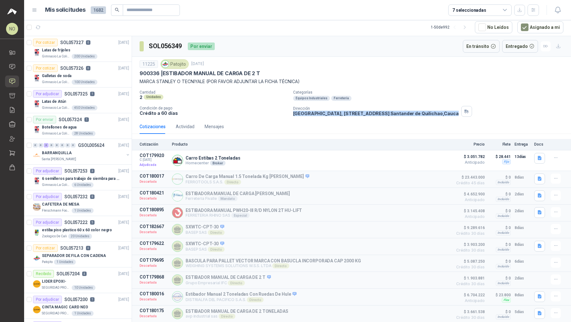
drag, startPoint x: 292, startPoint y: 113, endPoint x: 466, endPoint y: 115, distance: 174.3
click at [459, 115] on p "[GEOGRAPHIC_DATA], [STREET_ADDRESS]" at bounding box center [376, 113] width 166 height 5
click at [435, 157] on button "Detalles" at bounding box center [435, 160] width 30 height 9
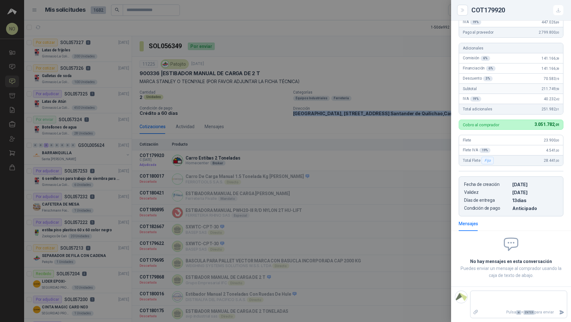
click at [261, 100] on div at bounding box center [285, 161] width 571 height 322
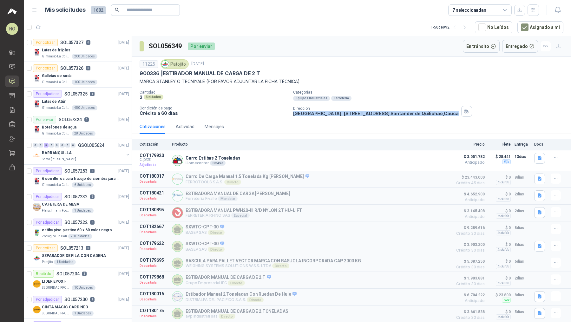
drag, startPoint x: 291, startPoint y: 114, endPoint x: 465, endPoint y: 114, distance: 174.6
click at [465, 114] on div "Cantidad 2 Unidades Categorías Equipos Industriales Ferretería Condición de pag…" at bounding box center [352, 103] width 424 height 27
click at [430, 158] on button "Detalles" at bounding box center [435, 160] width 30 height 9
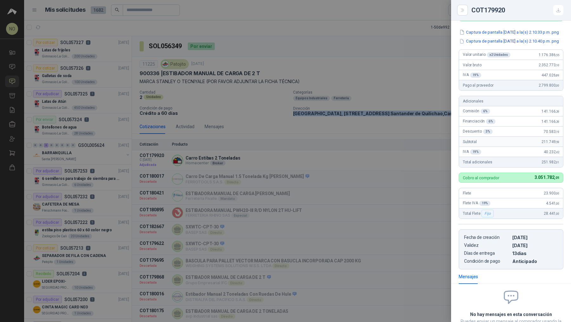
scroll to position [0, 0]
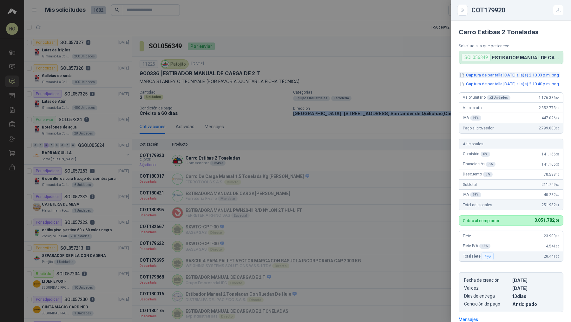
click at [514, 77] on button "Captura de pantalla [DATE] a la(s) 2.10.33 p.m..png" at bounding box center [509, 75] width 101 height 7
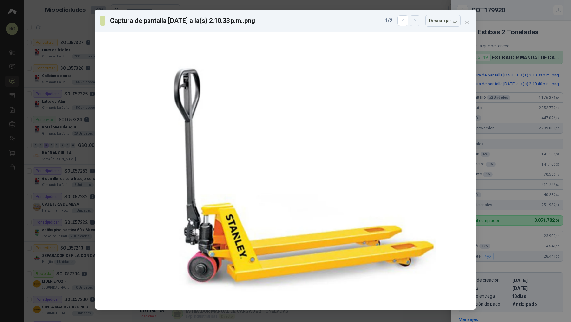
click at [418, 20] on icon "button" at bounding box center [415, 20] width 5 height 5
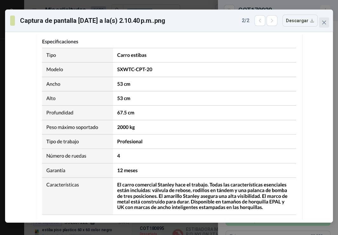
click at [325, 20] on icon "close" at bounding box center [323, 22] width 5 height 5
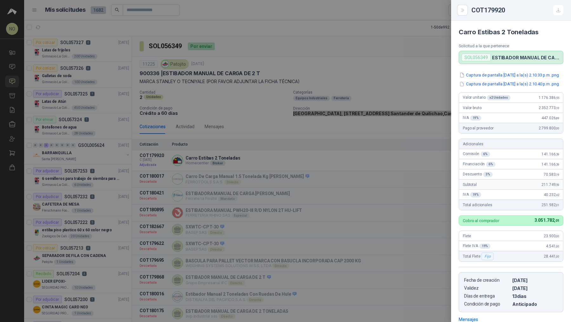
click at [234, 130] on div at bounding box center [285, 161] width 571 height 322
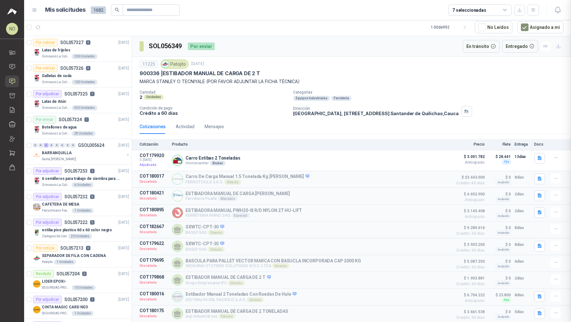
scroll to position [103, 0]
drag, startPoint x: 151, startPoint y: 47, endPoint x: 175, endPoint y: 47, distance: 23.8
click at [175, 47] on h3 "SOL056349" at bounding box center [166, 46] width 34 height 10
drag, startPoint x: 149, startPoint y: 44, endPoint x: 183, endPoint y: 45, distance: 34.9
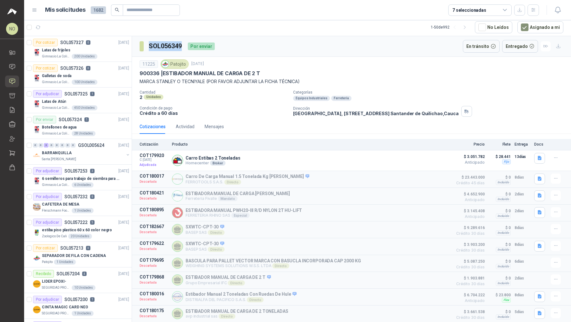
click at [183, 45] on div "SOL056349 Por enviar" at bounding box center [177, 46] width 75 height 13
click at [537, 157] on icon "button" at bounding box center [539, 158] width 5 height 5
click at [494, 143] on button "Captura de pantalla [DATE] a la(s) 2.10.40 p.m..png" at bounding box center [485, 143] width 101 height 7
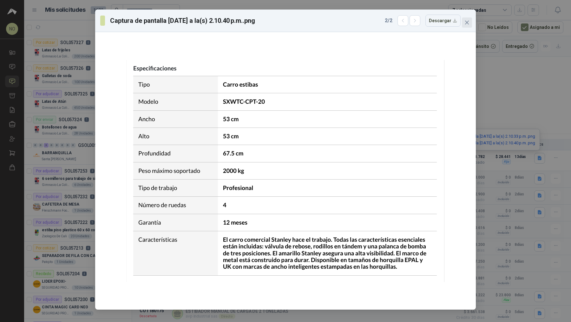
click at [468, 23] on icon "close" at bounding box center [467, 22] width 5 height 5
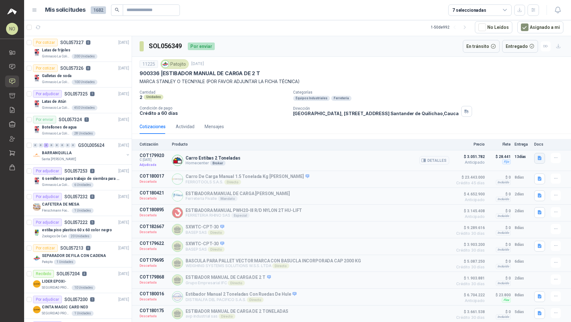
click at [535, 153] on button "button" at bounding box center [540, 158] width 11 height 11
click at [510, 144] on button "Captura de pantalla [DATE] a la(s) 2.10.40 p.m..png" at bounding box center [485, 143] width 101 height 7
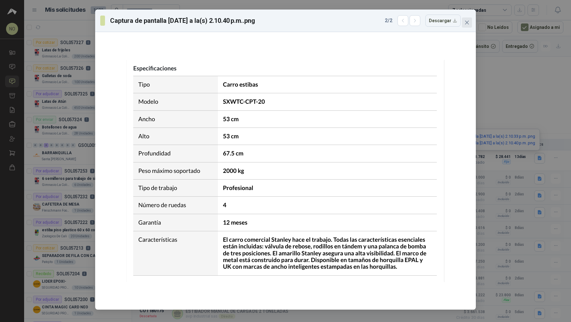
click at [465, 20] on icon "close" at bounding box center [467, 22] width 5 height 5
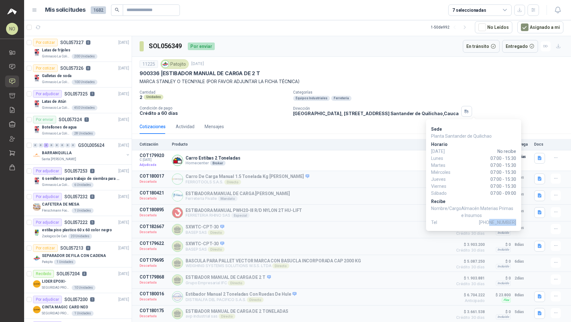
drag, startPoint x: 492, startPoint y: 221, endPoint x: 516, endPoint y: 222, distance: 23.5
click at [516, 222] on span "[PHONE_NUMBER]" at bounding box center [497, 222] width 37 height 7
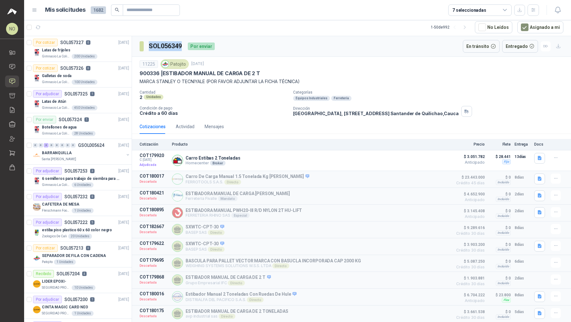
drag, startPoint x: 149, startPoint y: 44, endPoint x: 184, endPoint y: 44, distance: 35.2
click at [184, 44] on div "SOL056349 Por enviar" at bounding box center [177, 46] width 75 height 13
drag, startPoint x: 291, startPoint y: 112, endPoint x: 459, endPoint y: 115, distance: 167.6
click at [459, 115] on div "11225 Patojito [DATE] 900336 | ESTIBADOR MANUAL DE CARGA DE 2 T [PERSON_NAME] O…" at bounding box center [351, 88] width 439 height 63
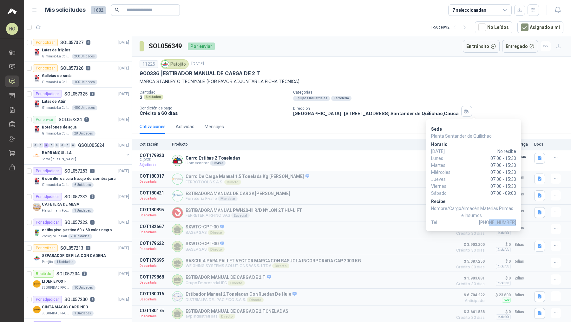
drag, startPoint x: 493, startPoint y: 222, endPoint x: 516, endPoint y: 222, distance: 23.2
click at [516, 222] on span "[PHONE_NUMBER]" at bounding box center [497, 222] width 37 height 7
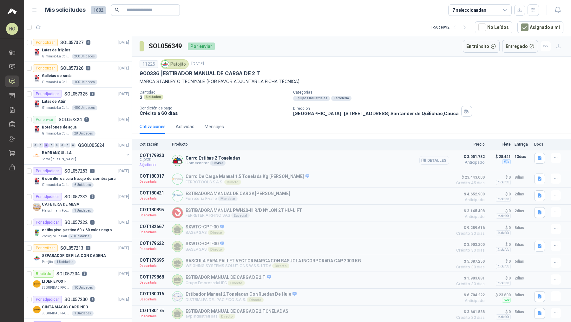
click at [439, 158] on button "Detalles" at bounding box center [435, 160] width 30 height 9
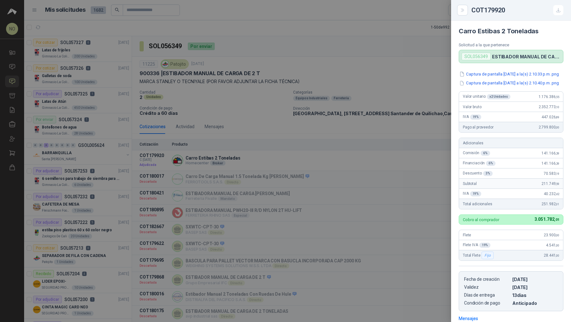
scroll to position [0, 0]
click at [283, 107] on div at bounding box center [285, 161] width 571 height 322
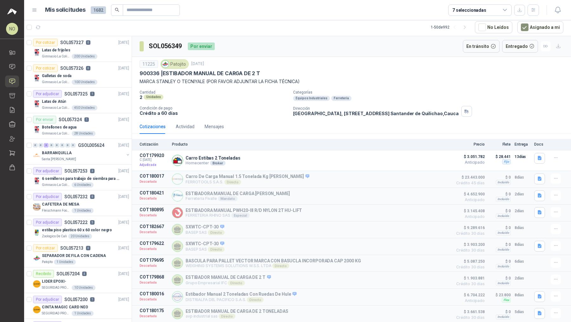
click at [552, 8] on div at bounding box center [551, 10] width 24 height 10
click at [555, 9] on icon "button" at bounding box center [558, 10] width 8 height 8
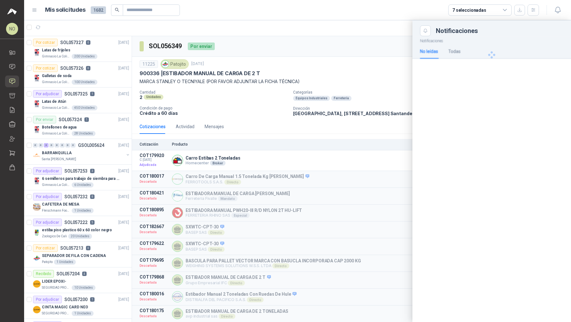
click at [460, 50] on div at bounding box center [492, 55] width 159 height 38
click at [460, 50] on div "Todas" at bounding box center [455, 51] width 12 height 7
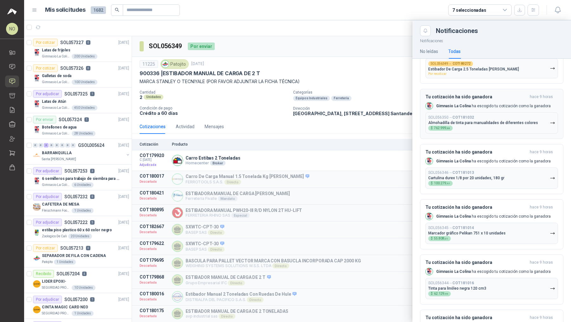
scroll to position [333, 0]
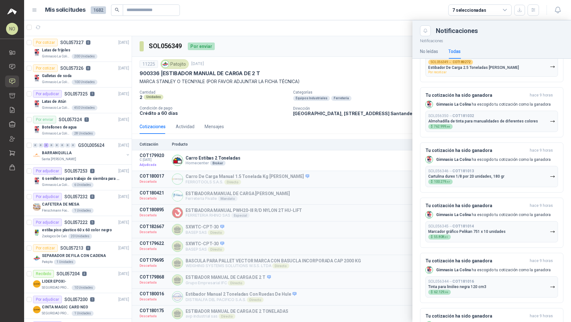
click at [110, 228] on div at bounding box center [297, 171] width 547 height 302
